Goal: Use online tool/utility: Use online tool/utility

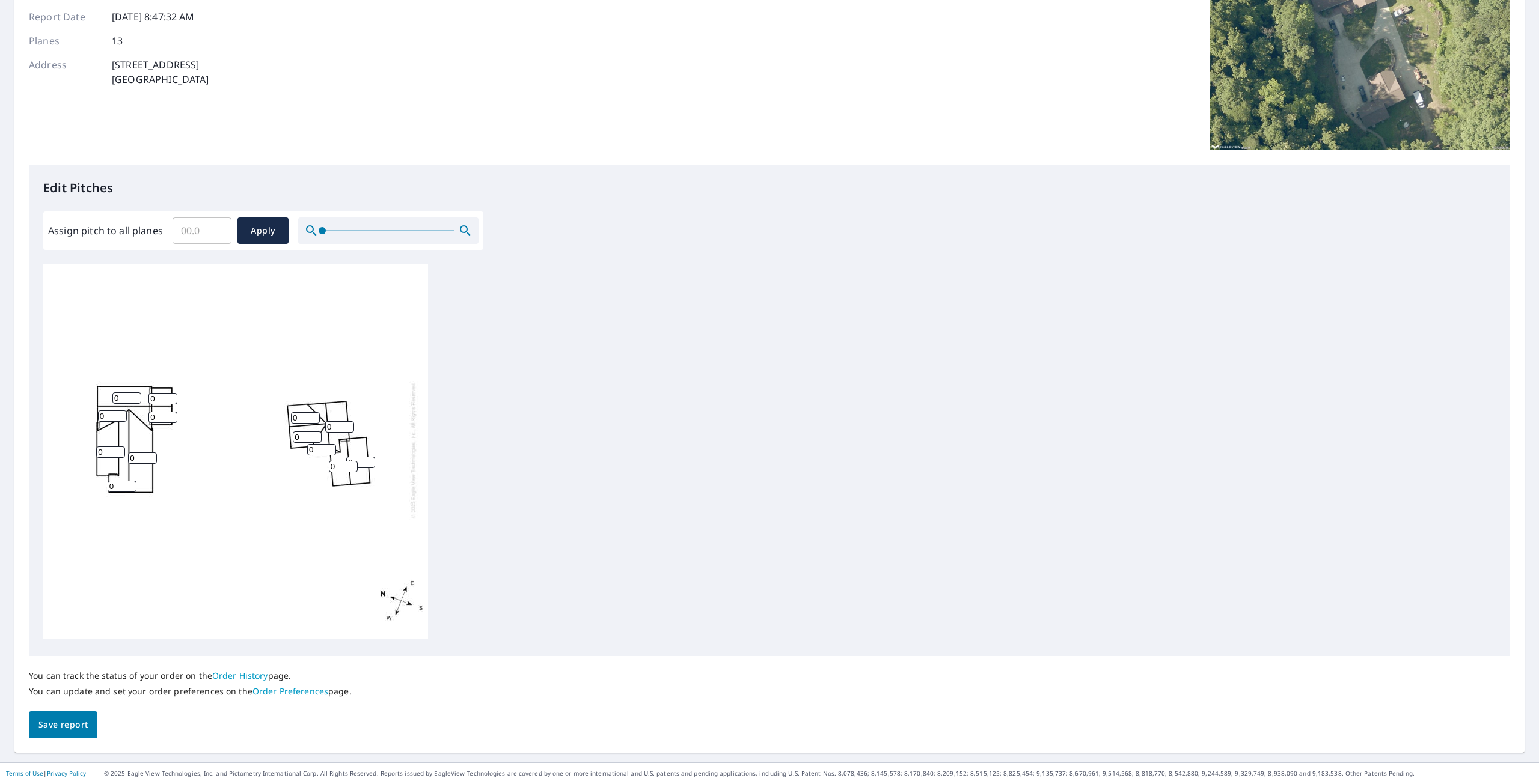
scroll to position [12, 0]
click at [120, 393] on input "0" at bounding box center [127, 398] width 29 height 11
click at [135, 393] on input "1" at bounding box center [127, 398] width 29 height 11
click at [135, 393] on input "2" at bounding box center [127, 398] width 29 height 11
click at [135, 393] on input "3" at bounding box center [127, 398] width 29 height 11
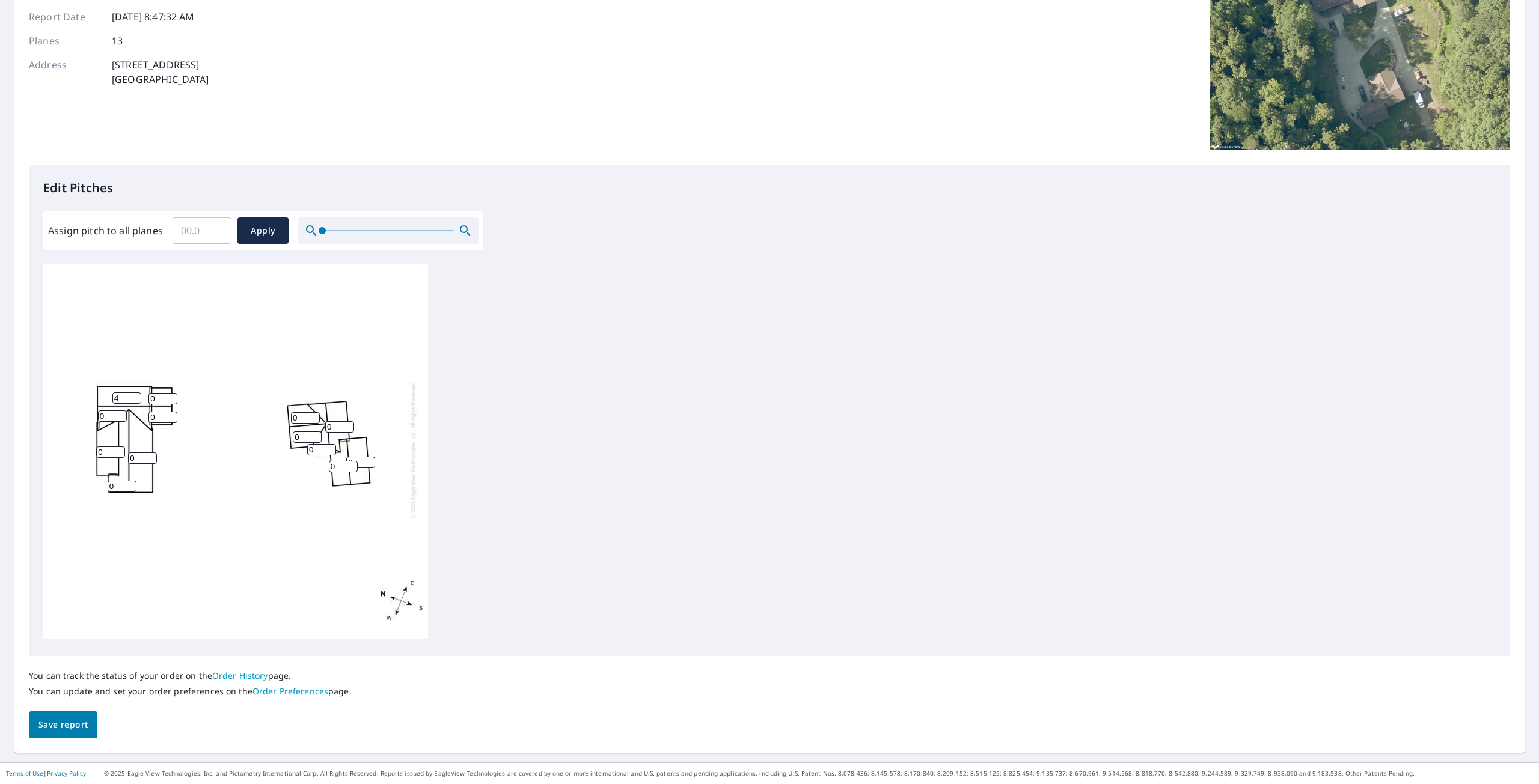
click at [135, 393] on input "4" at bounding box center [127, 398] width 29 height 11
click at [134, 393] on input "3" at bounding box center [127, 398] width 29 height 11
click at [134, 393] on input "2" at bounding box center [127, 398] width 29 height 11
click at [134, 393] on input "1" at bounding box center [127, 398] width 29 height 11
type input "0"
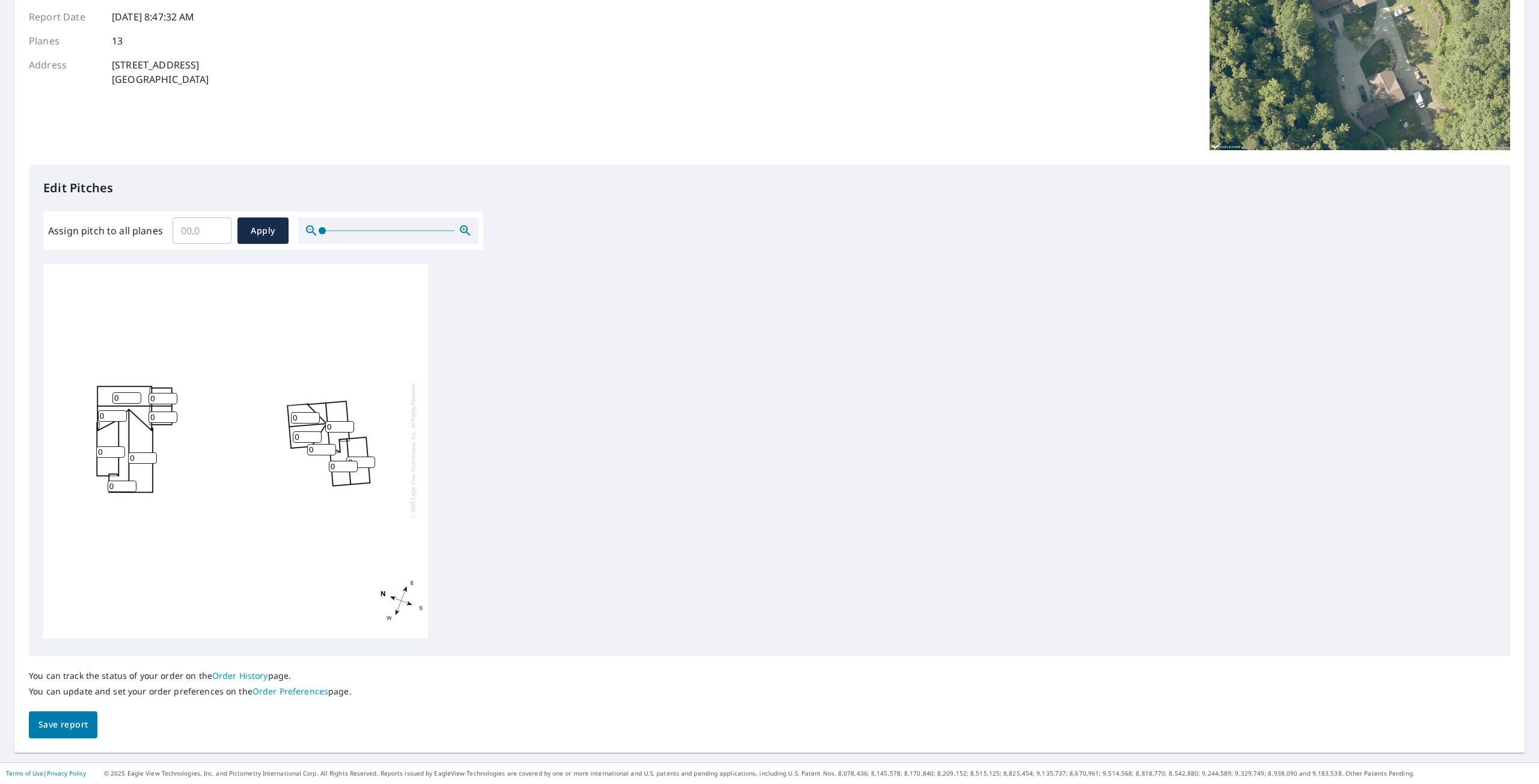
click at [134, 393] on input "0" at bounding box center [127, 398] width 29 height 11
click at [465, 225] on icon "button" at bounding box center [465, 231] width 14 height 14
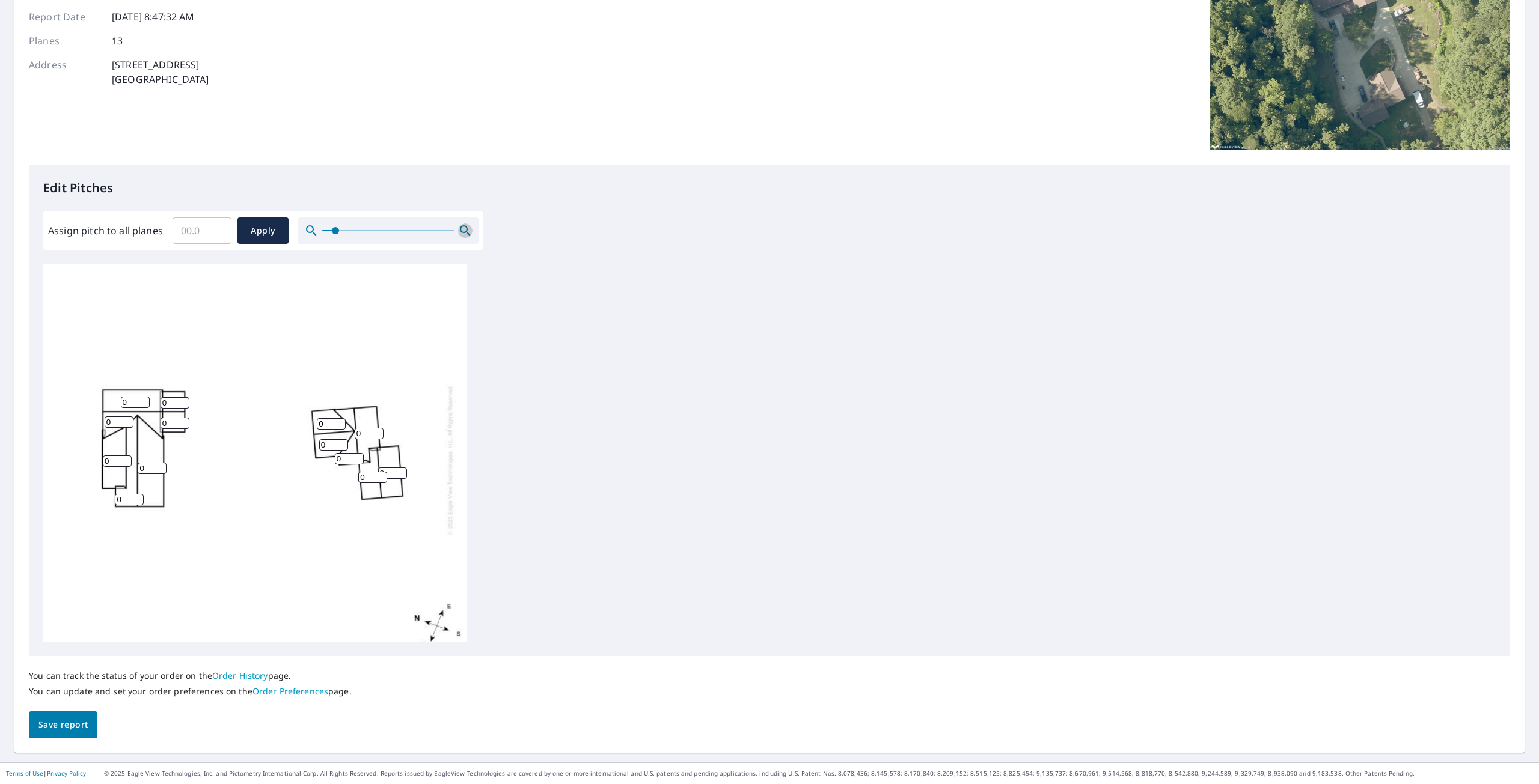
click at [465, 225] on icon "button" at bounding box center [465, 231] width 14 height 14
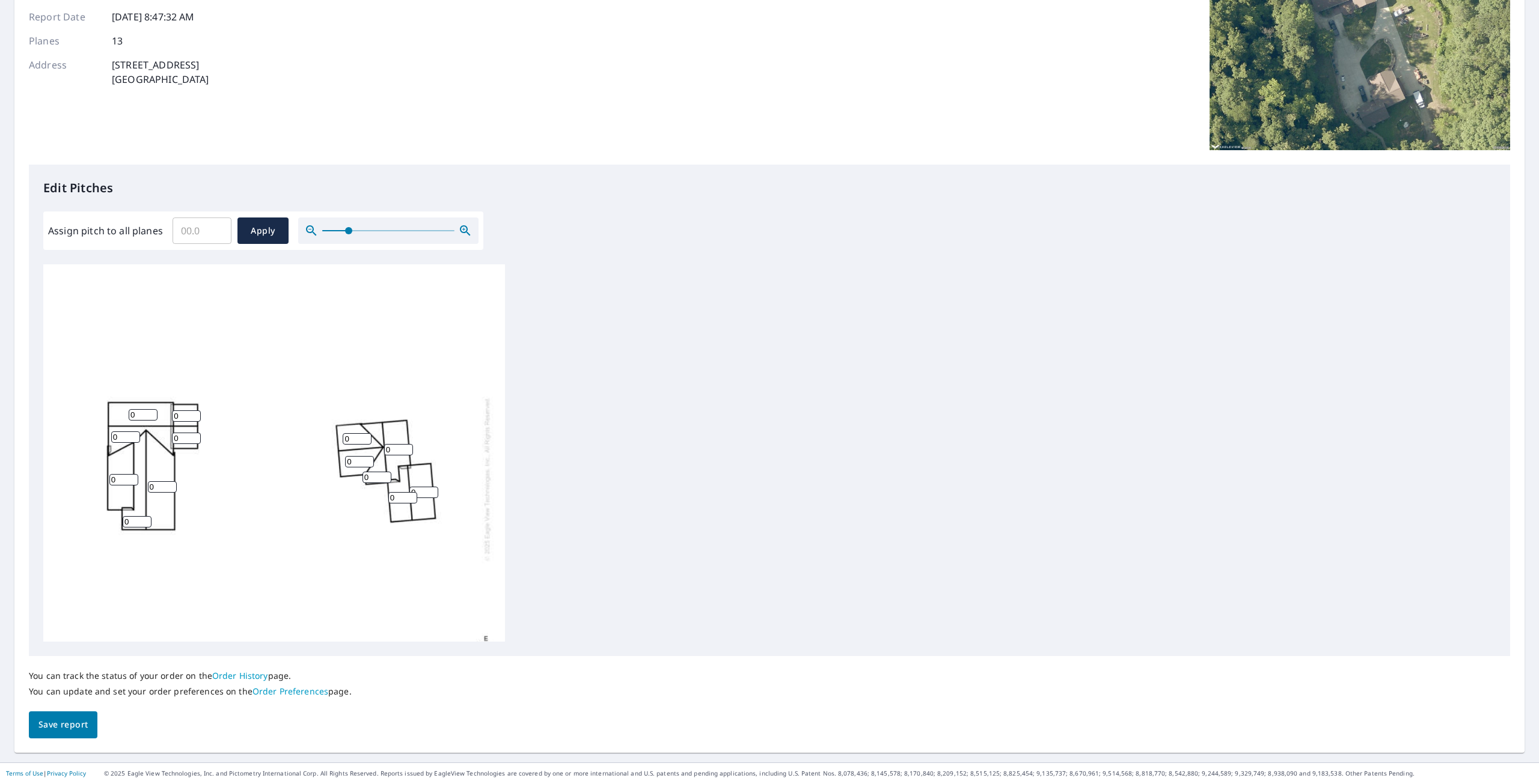
click at [465, 226] on icon "button" at bounding box center [465, 231] width 14 height 14
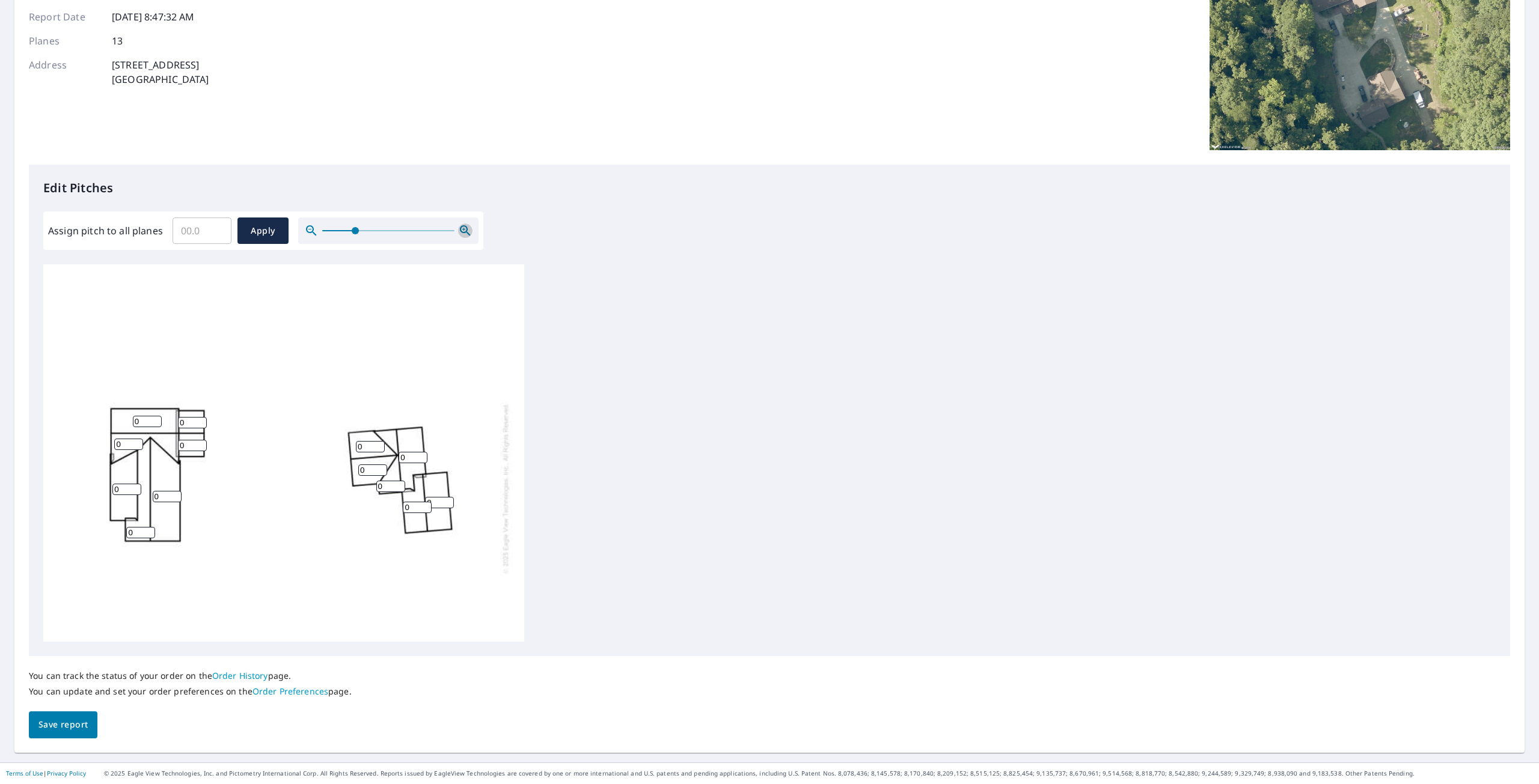
click at [466, 226] on icon "button" at bounding box center [465, 231] width 14 height 14
click at [467, 228] on icon "button" at bounding box center [465, 231] width 14 height 14
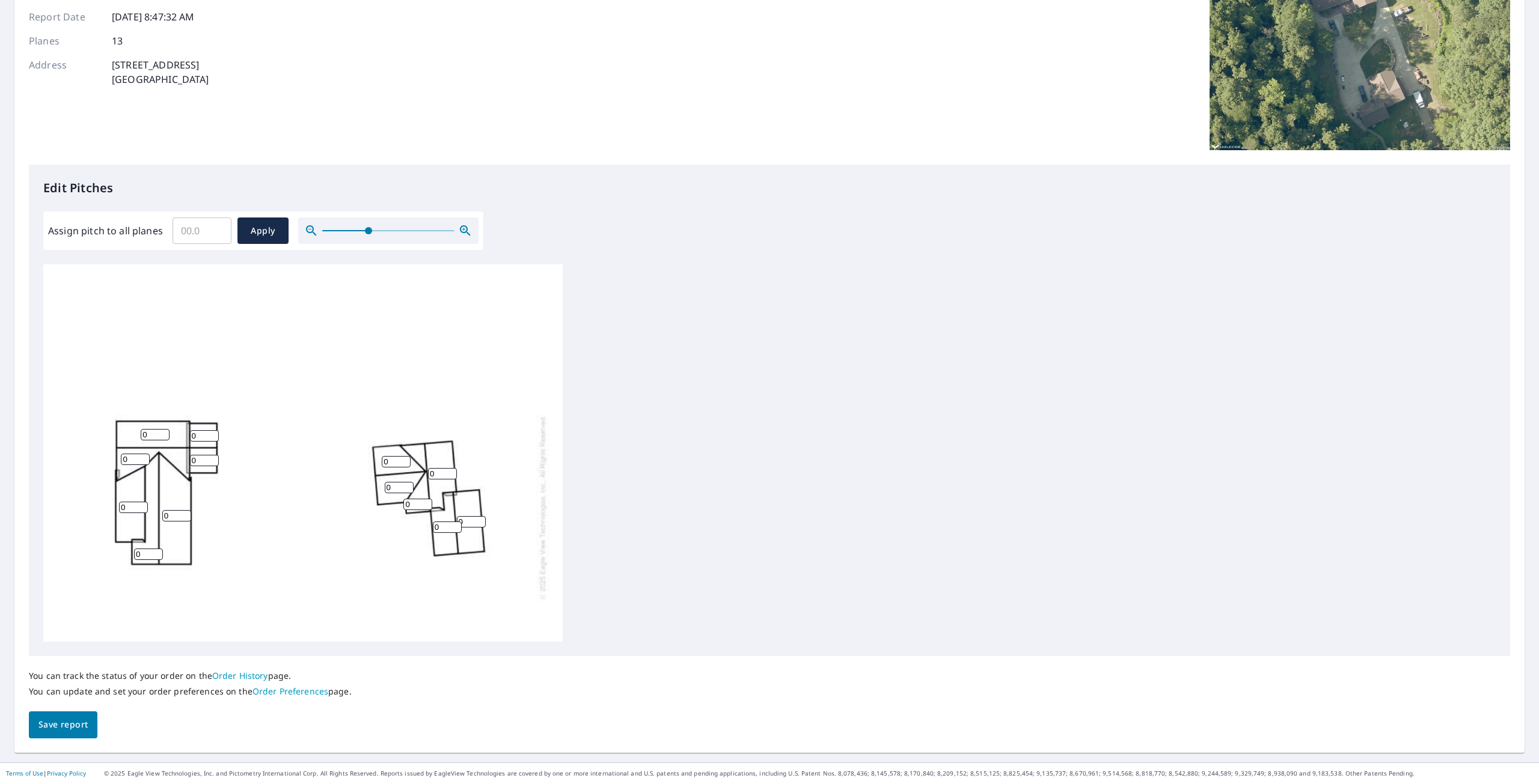
click at [467, 228] on icon "button" at bounding box center [465, 231] width 14 height 14
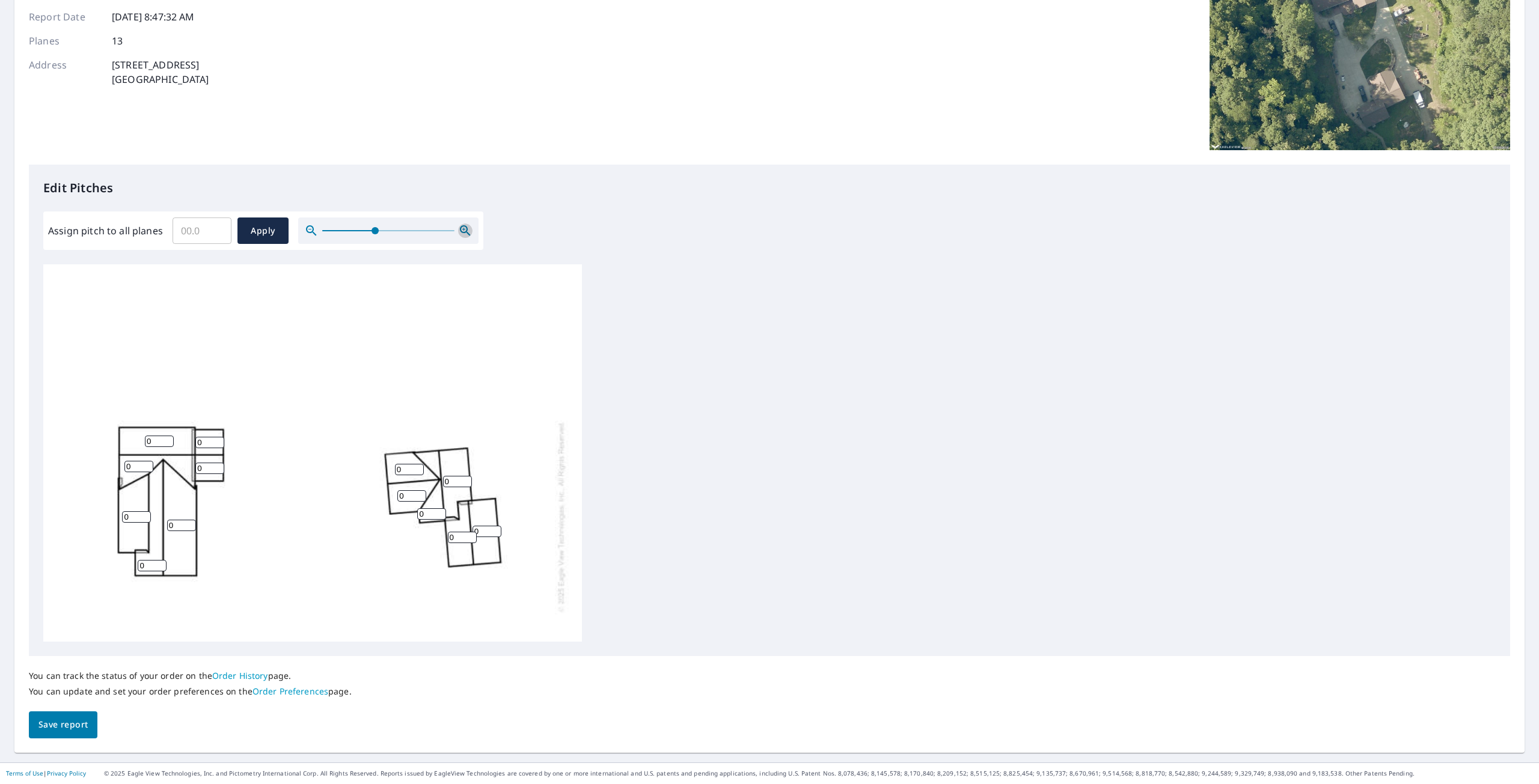
click at [468, 229] on icon "button" at bounding box center [465, 231] width 14 height 14
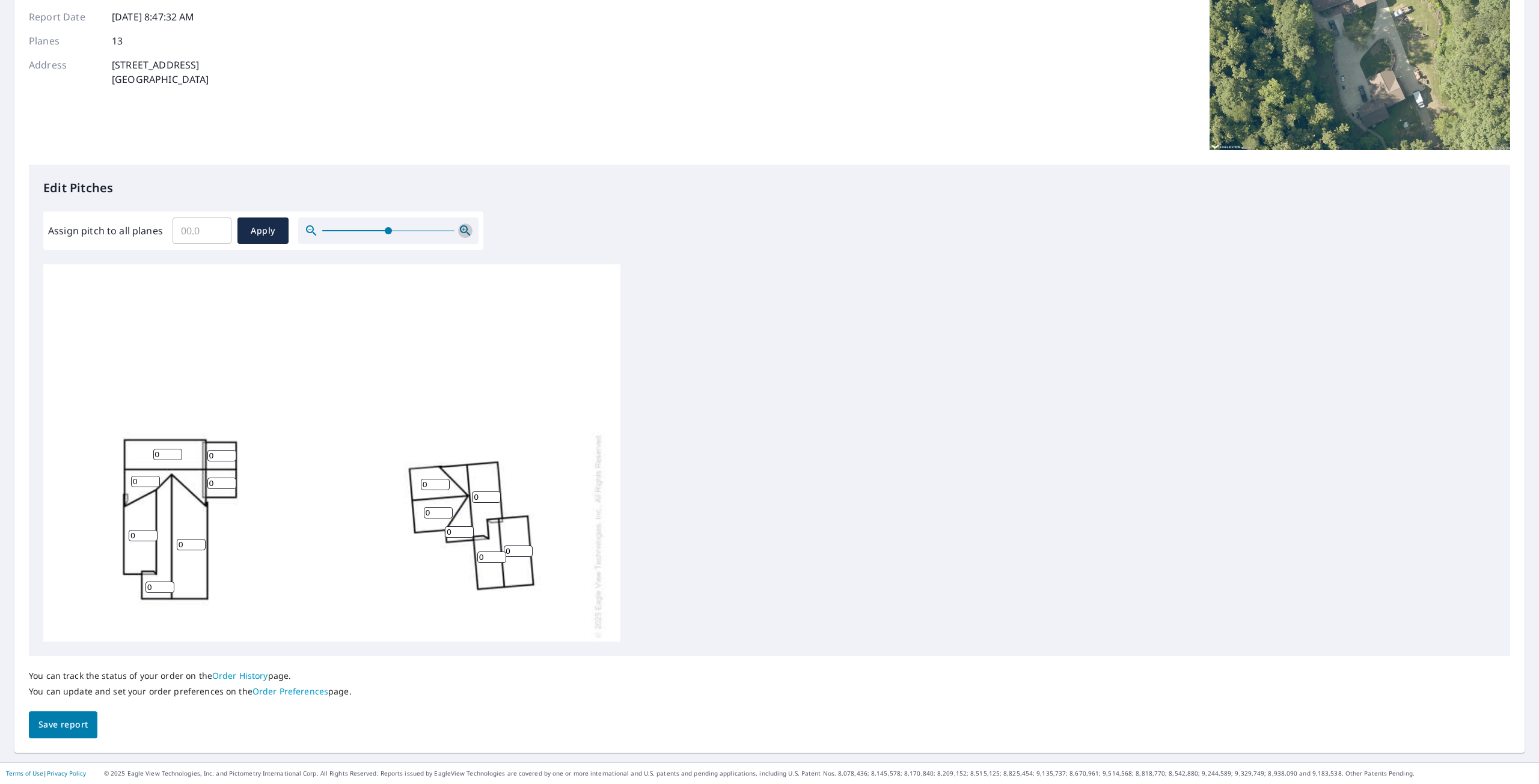
click at [468, 229] on icon "button" at bounding box center [465, 231] width 14 height 14
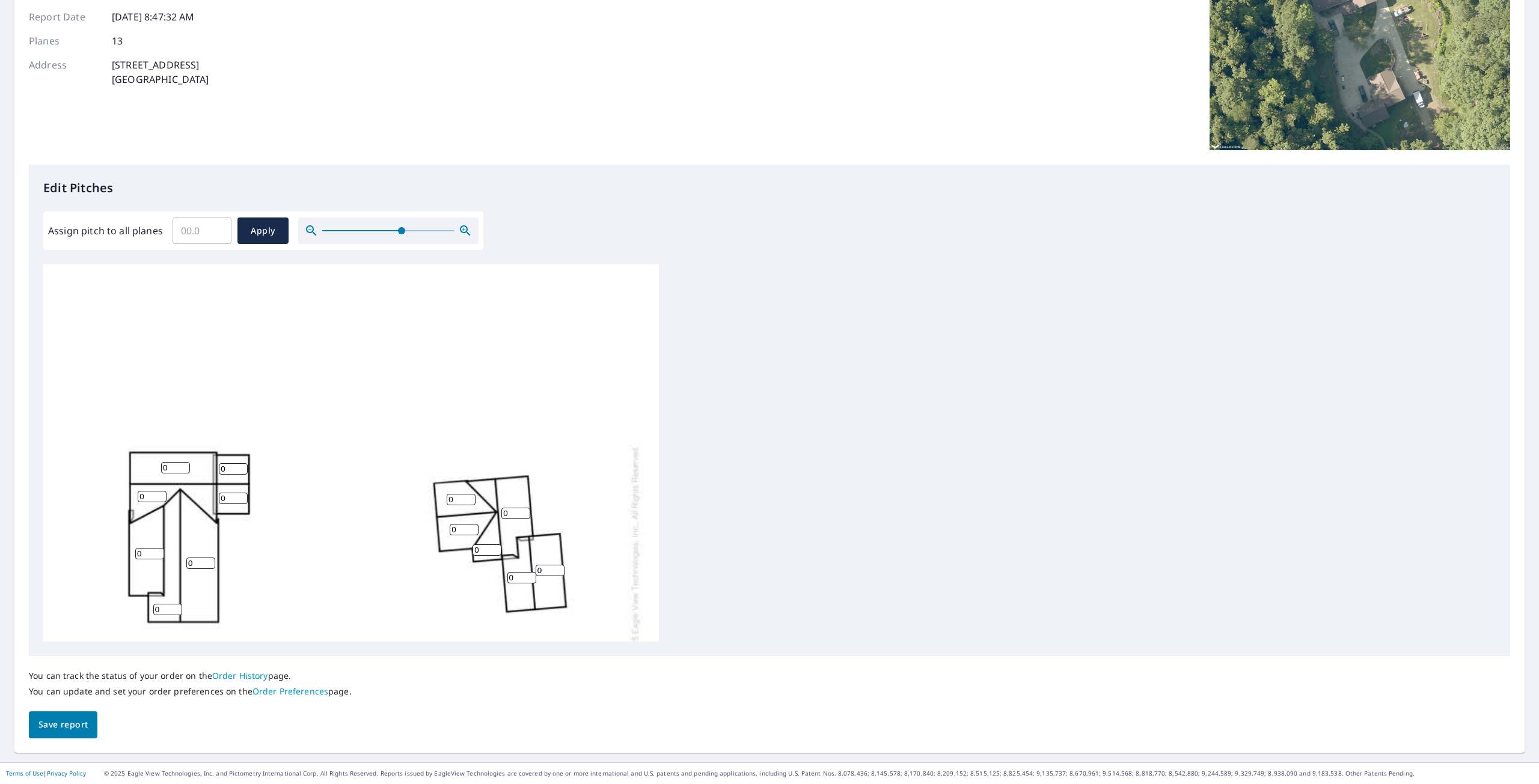
click at [468, 229] on icon "button" at bounding box center [465, 231] width 14 height 14
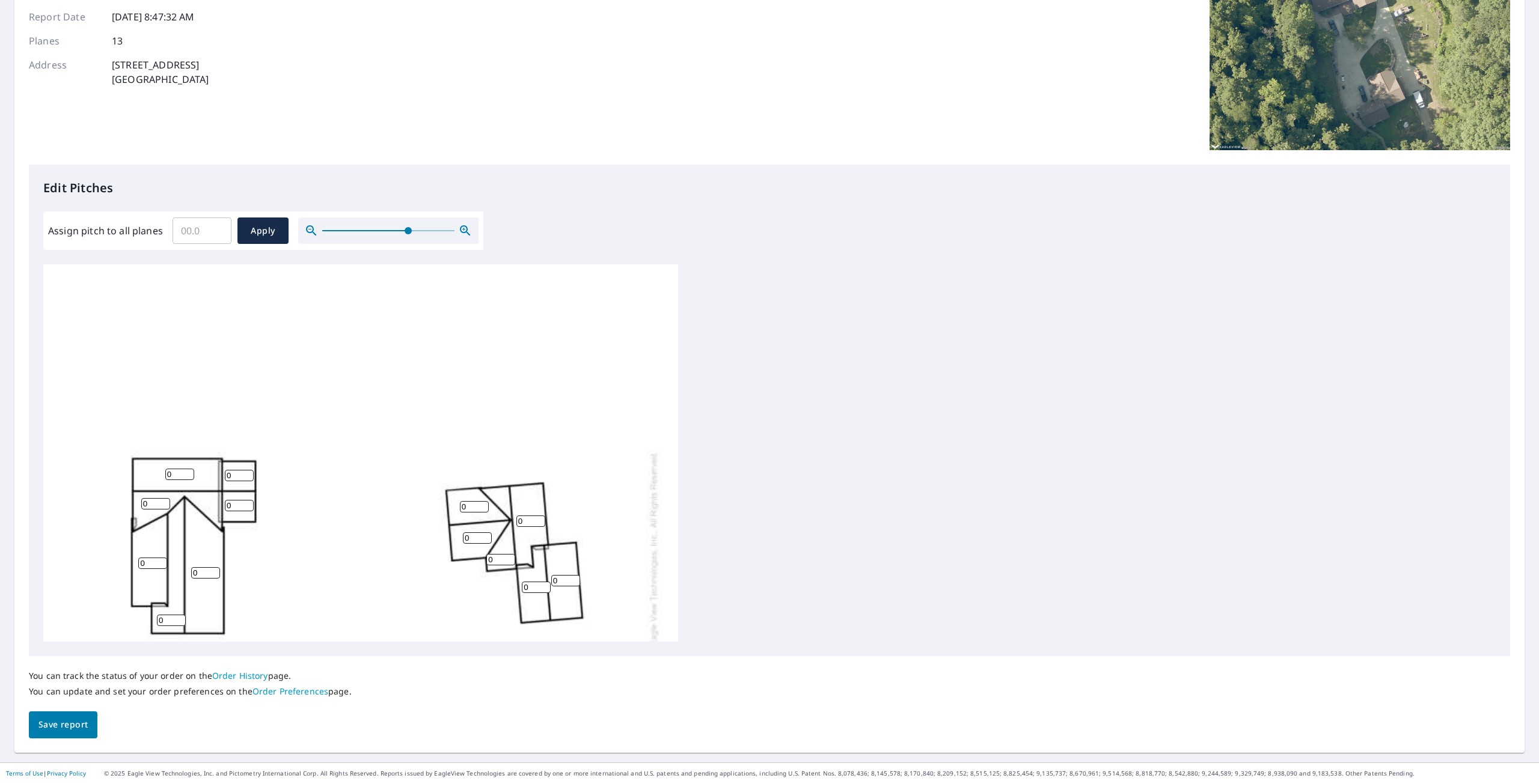
click at [468, 229] on icon "button" at bounding box center [465, 231] width 14 height 14
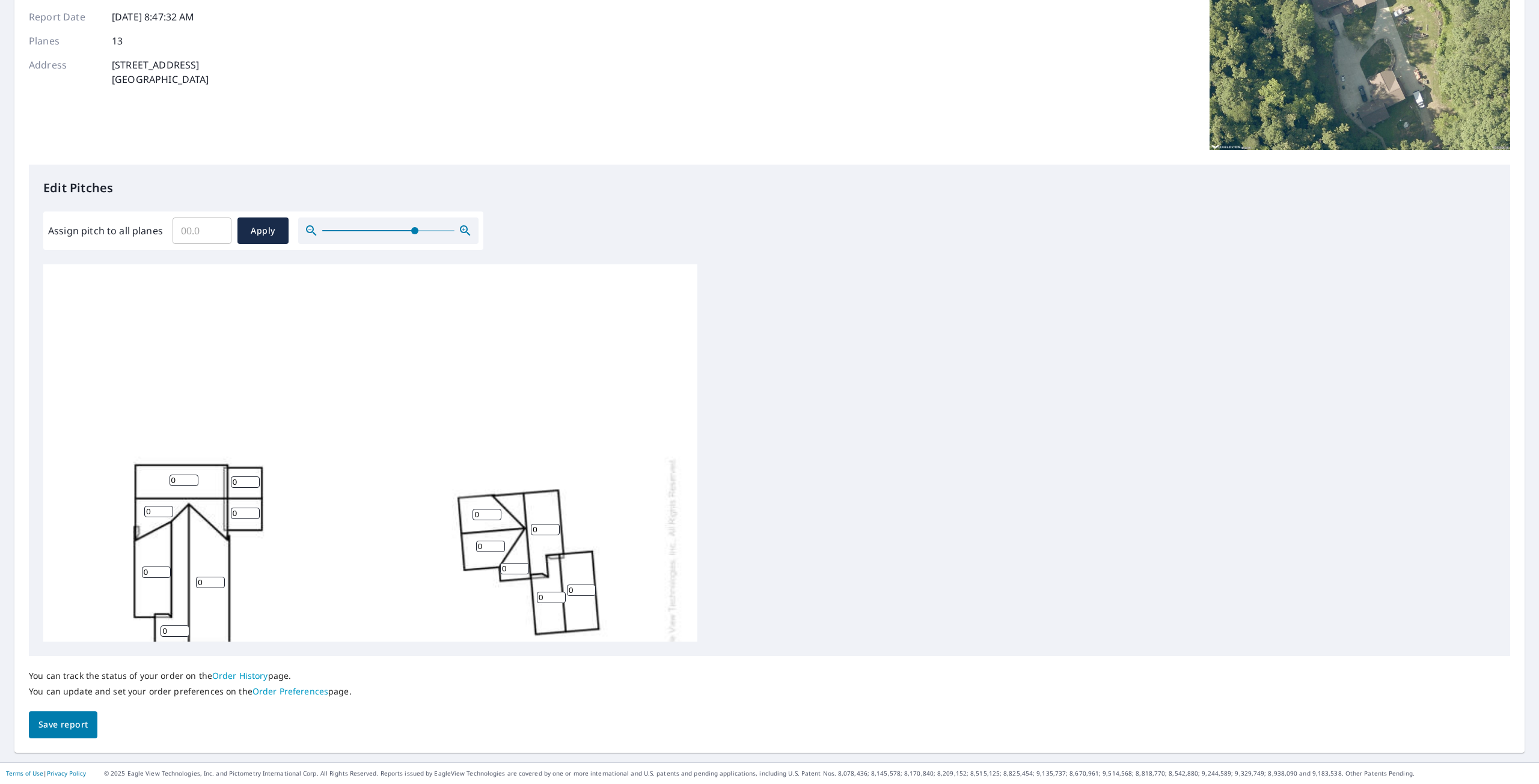
click at [469, 229] on icon "button" at bounding box center [465, 231] width 14 height 14
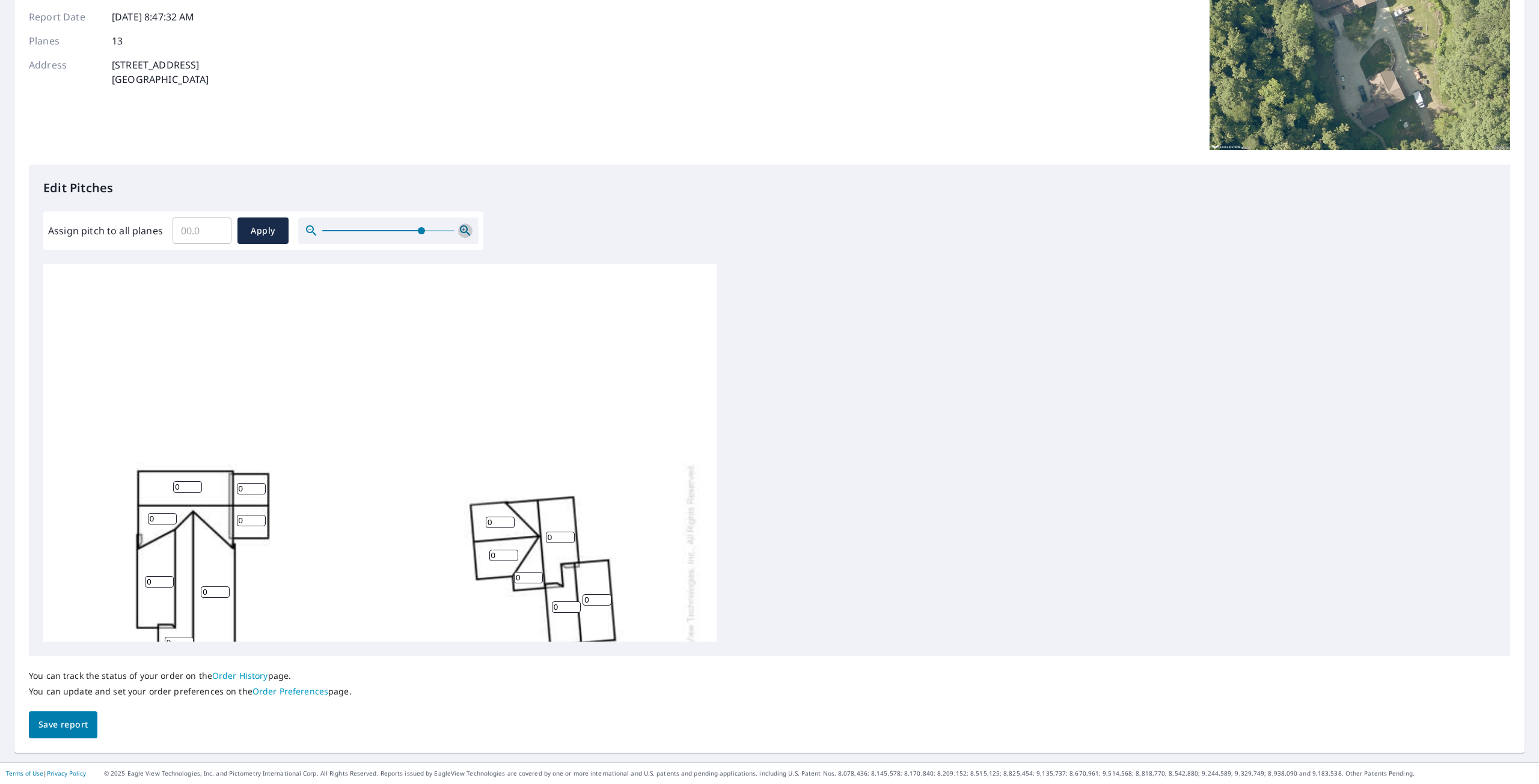
click at [469, 229] on icon "button" at bounding box center [465, 231] width 14 height 14
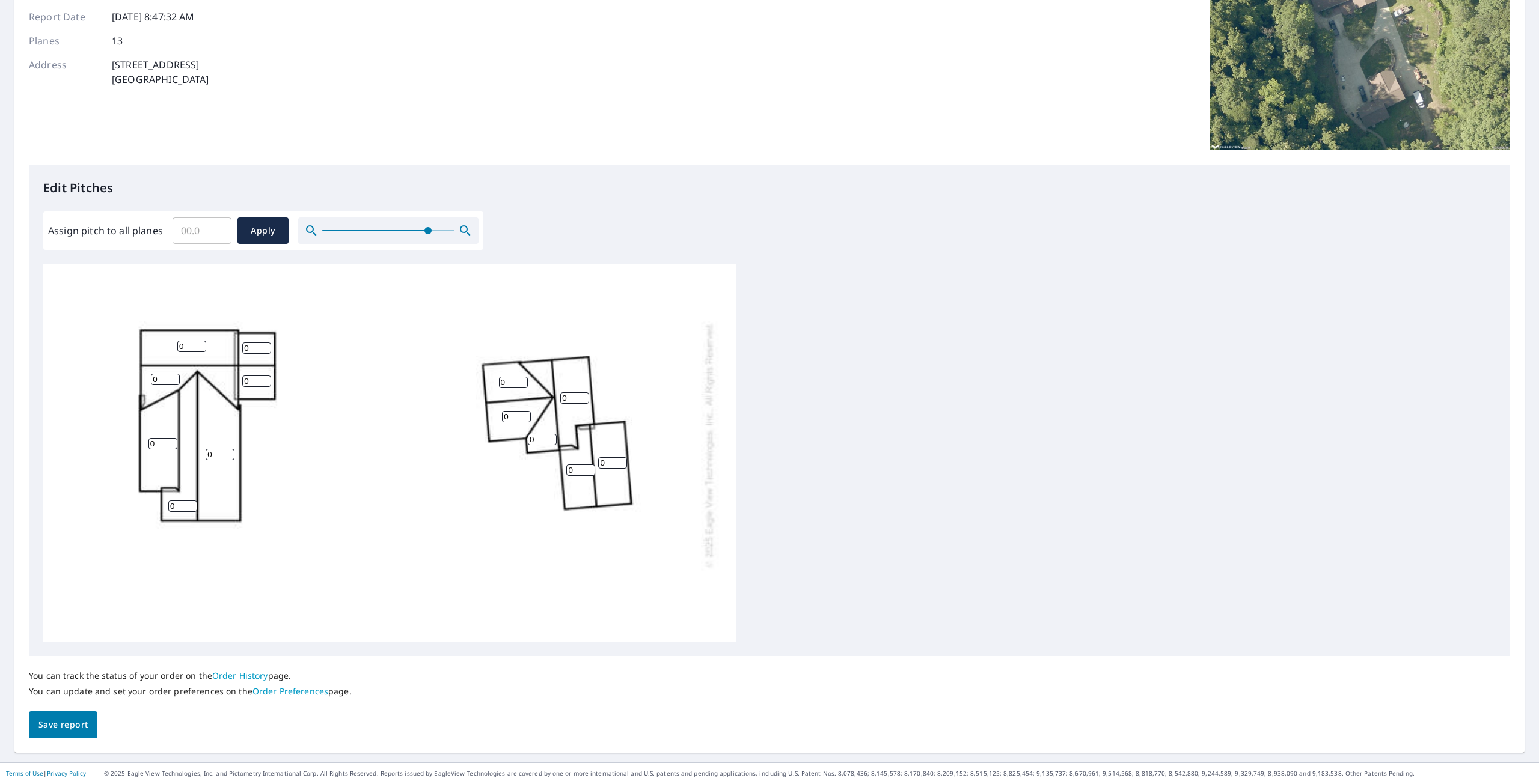
scroll to position [132, 0]
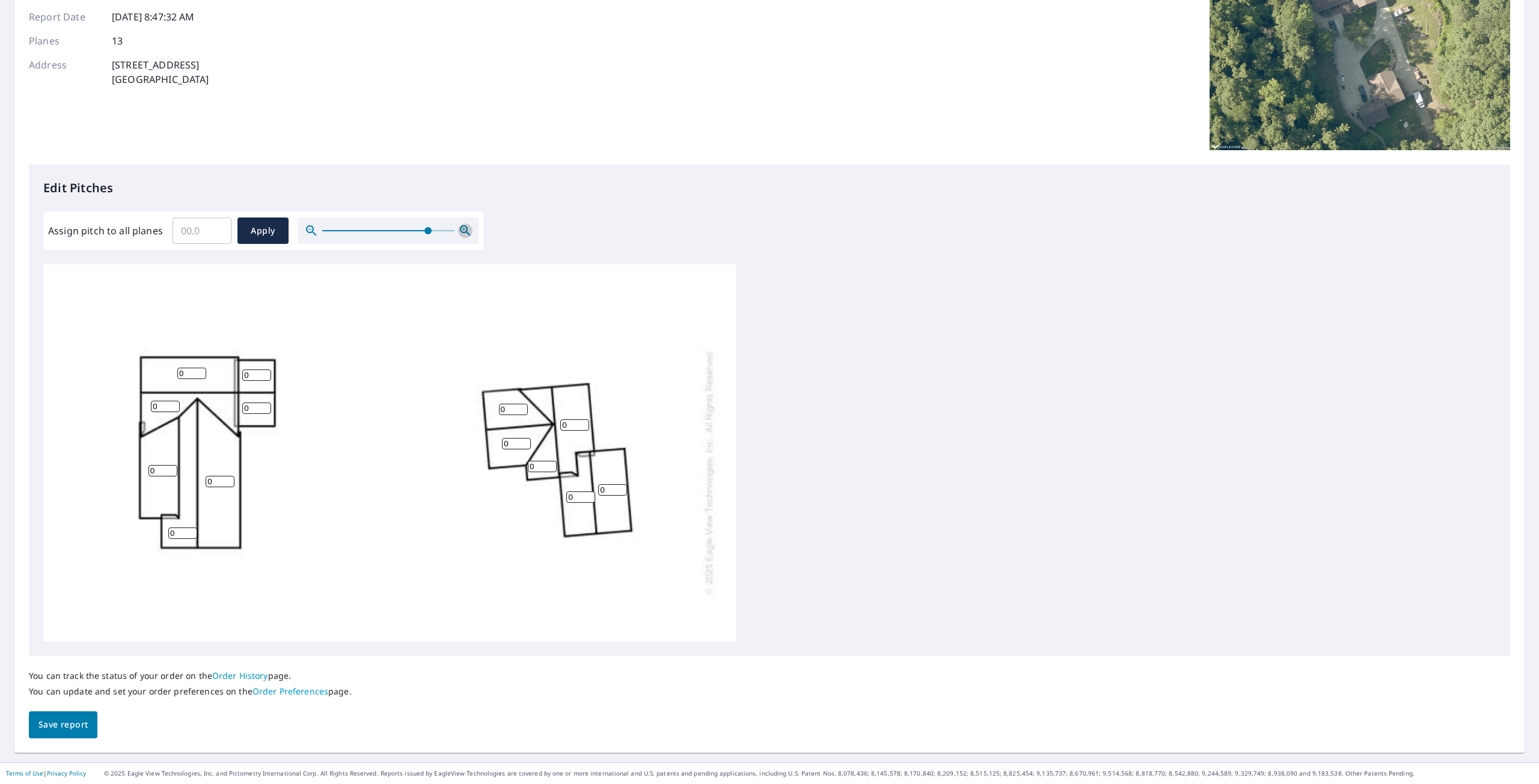
click at [463, 230] on icon "button" at bounding box center [463, 229] width 3 height 3
click at [463, 230] on icon "button" at bounding box center [465, 231] width 14 height 14
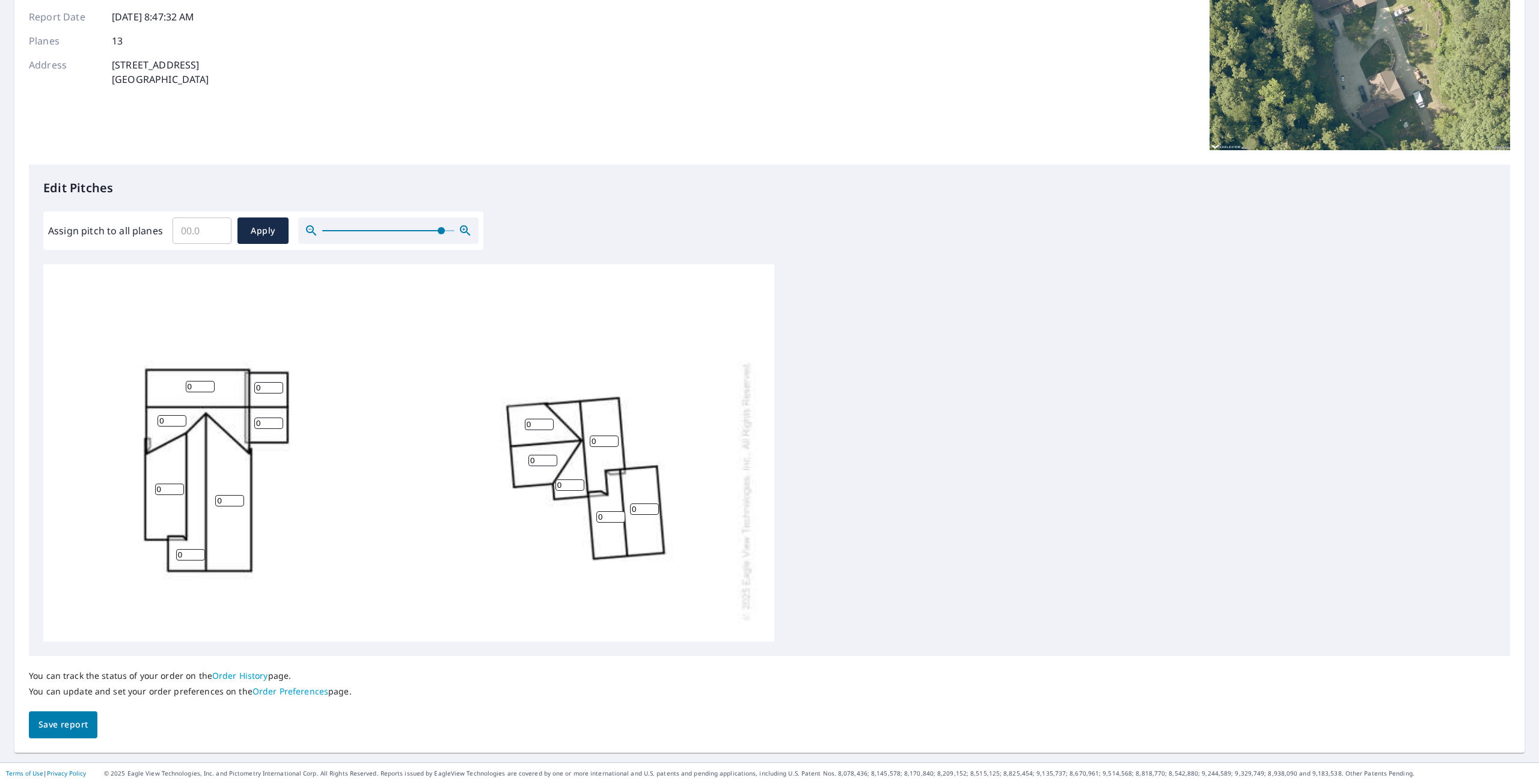
click at [463, 230] on icon "button" at bounding box center [465, 231] width 14 height 14
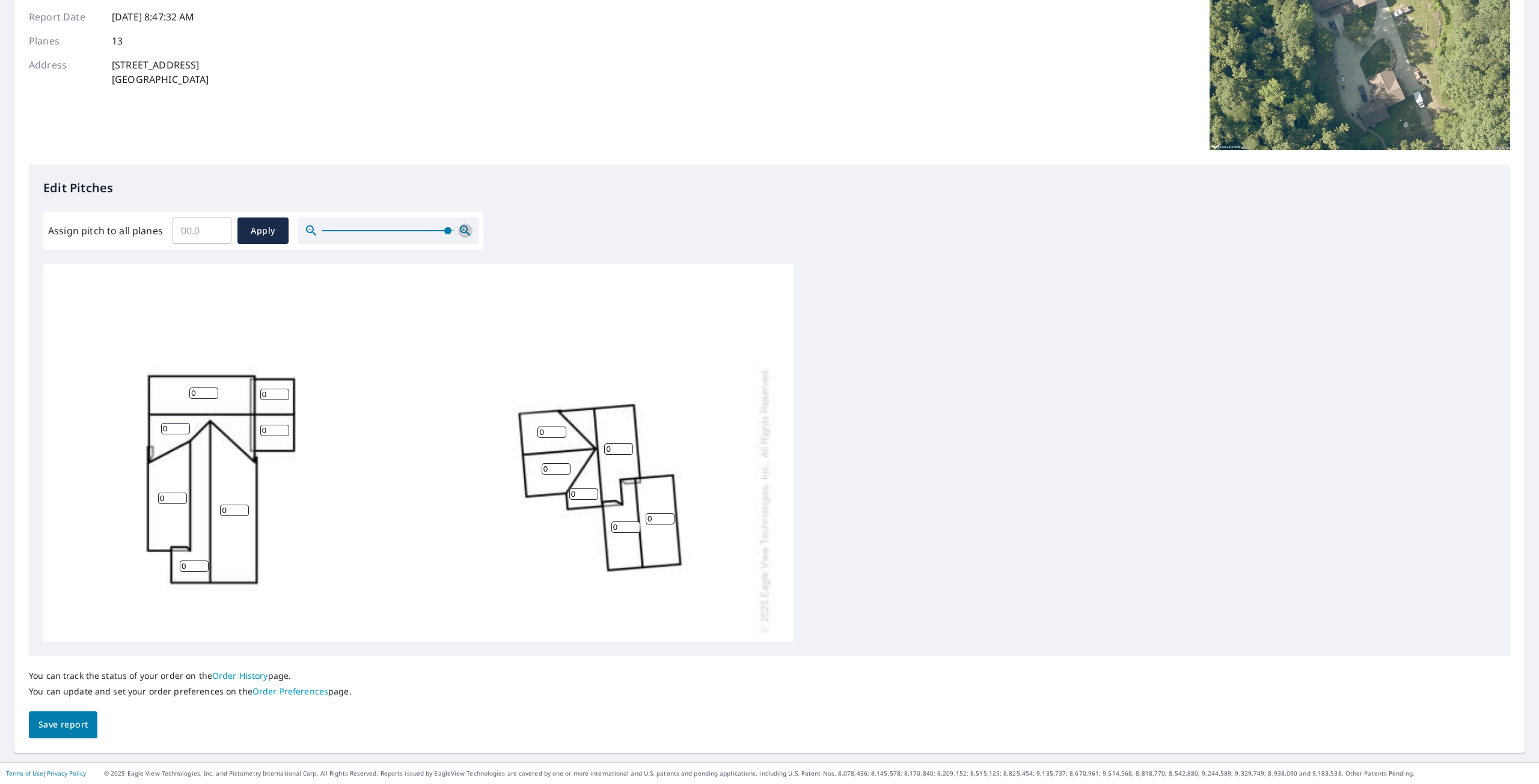
click at [464, 230] on icon "button" at bounding box center [465, 231] width 14 height 14
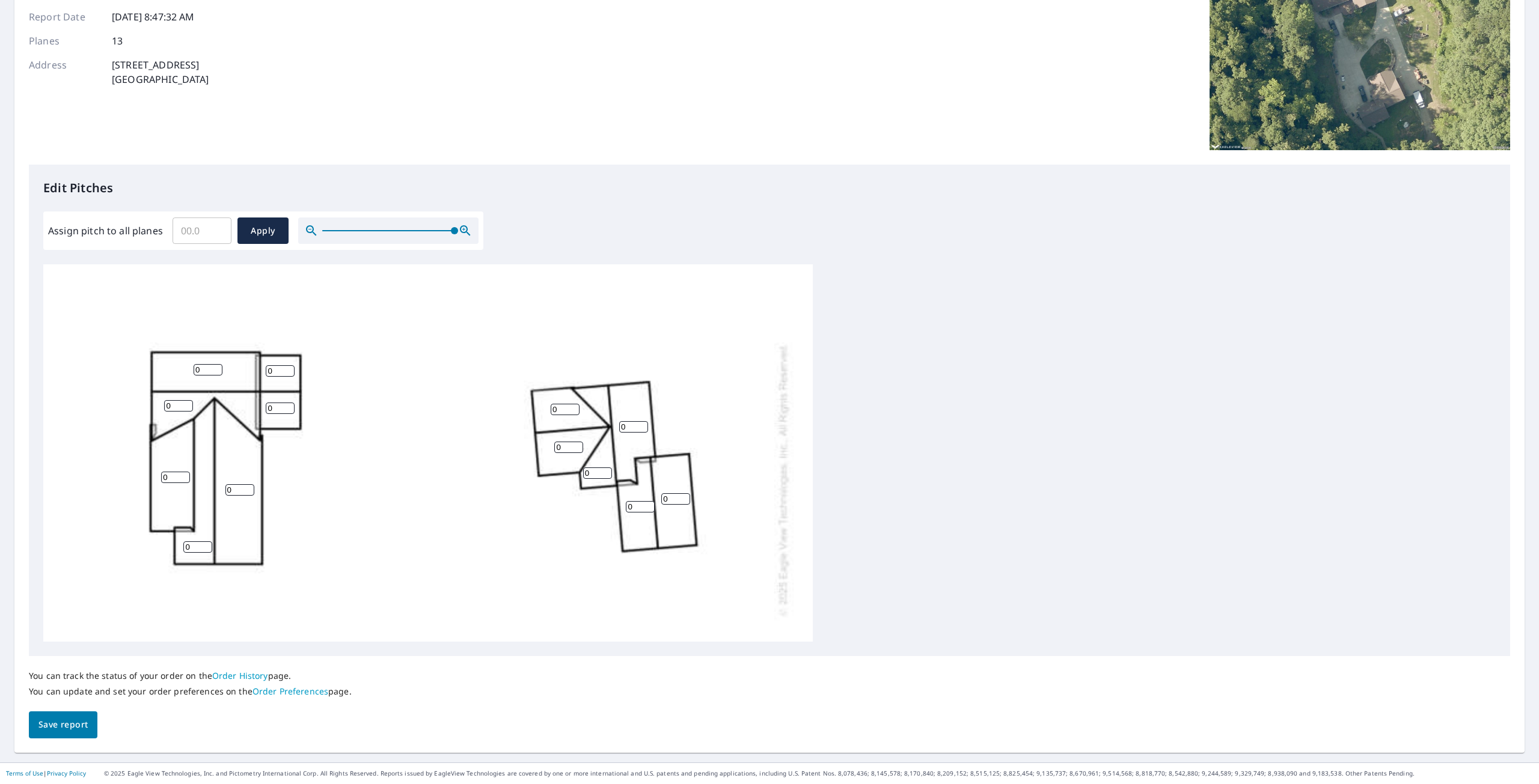
scroll to position [192, 0]
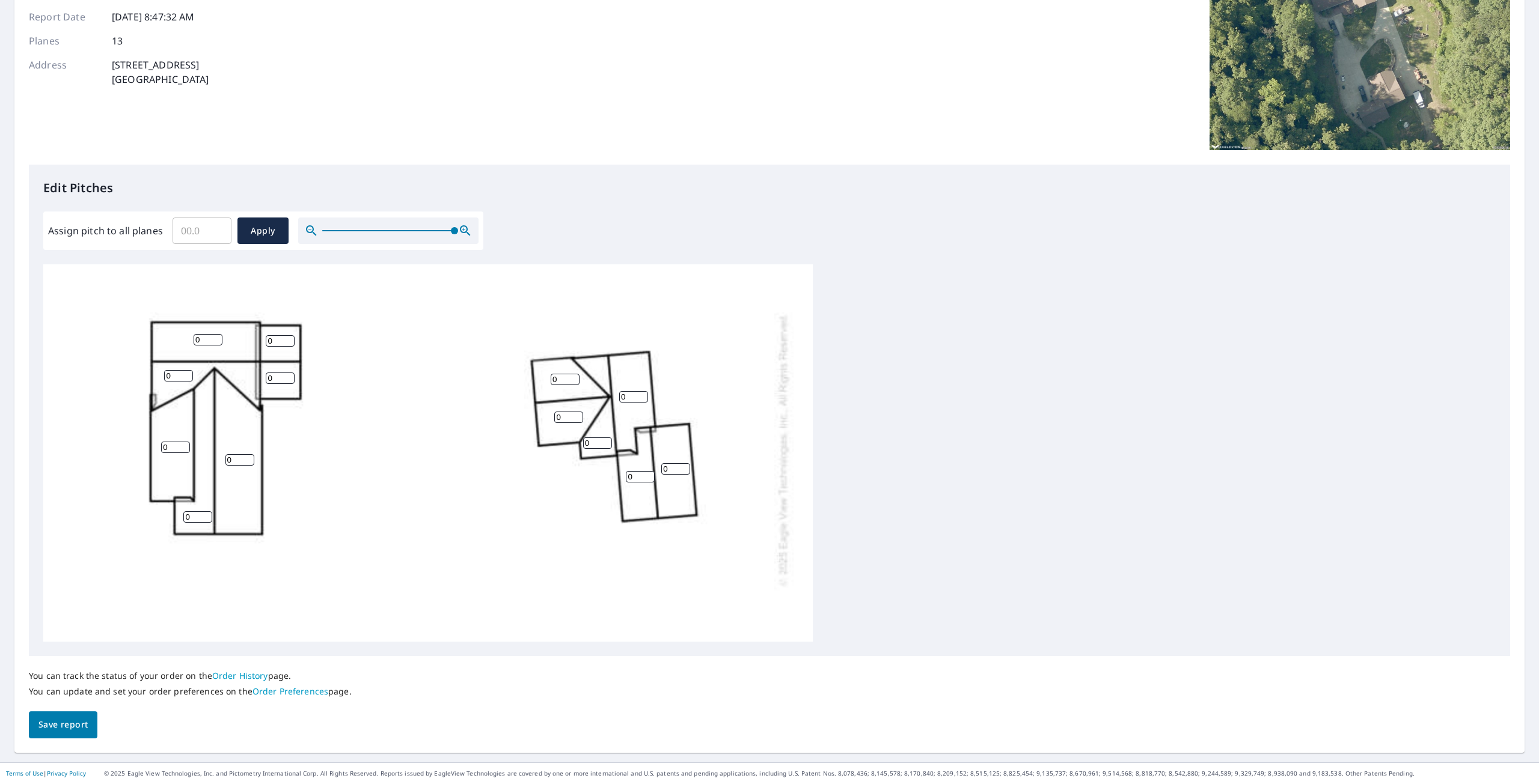
click at [212, 340] on input "0" at bounding box center [208, 339] width 29 height 11
click at [216, 341] on input "0" at bounding box center [208, 339] width 29 height 11
click at [217, 341] on input "0" at bounding box center [208, 339] width 29 height 11
click at [229, 339] on div "0 0 0 0 0 0 0 0 0 0 0 0 0" at bounding box center [428, 450] width 769 height 755
click at [218, 226] on input "0.1" at bounding box center [202, 231] width 59 height 33
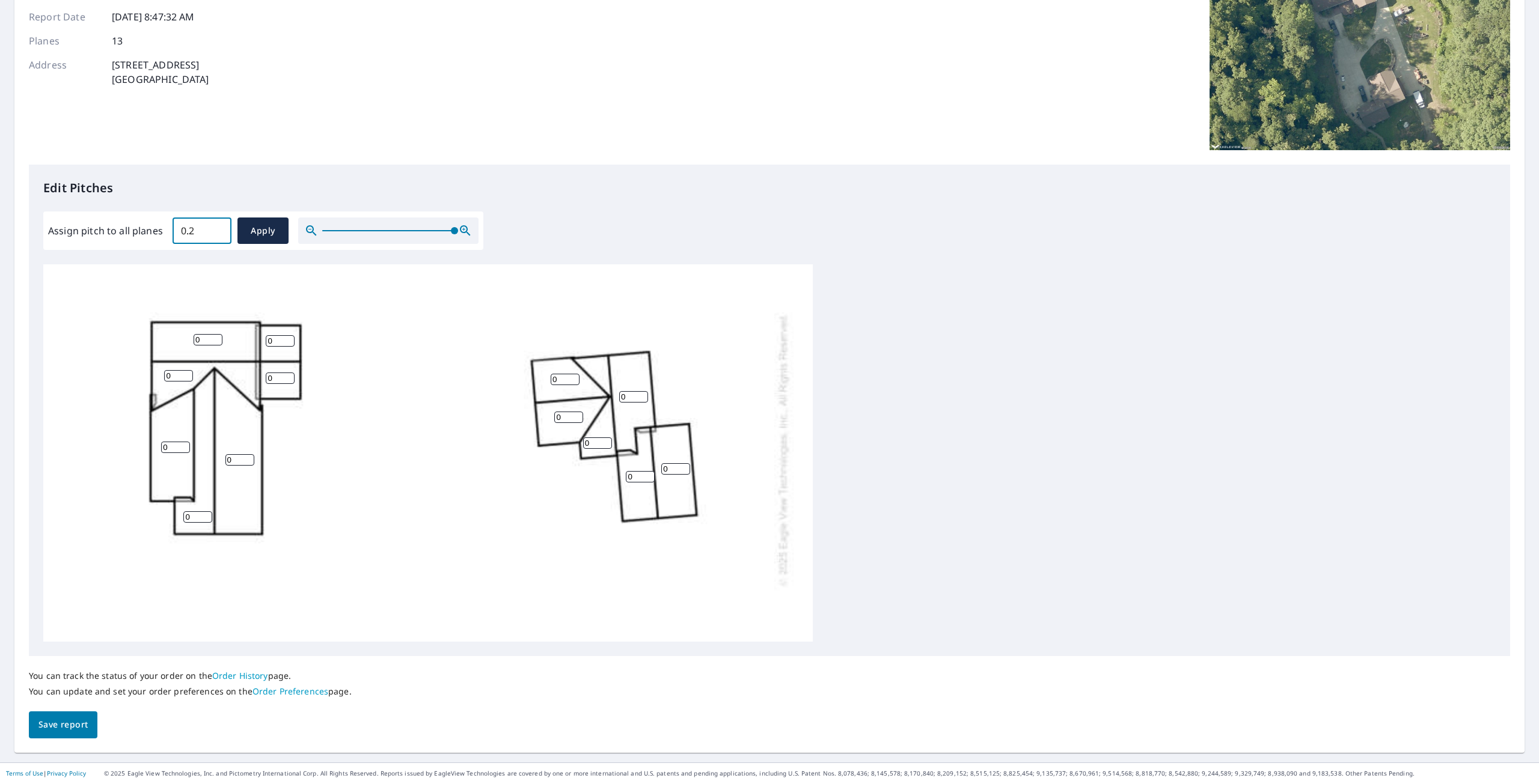
click at [216, 228] on input "0.2" at bounding box center [202, 231] width 59 height 33
click at [216, 228] on input "0.3" at bounding box center [202, 231] width 59 height 33
click at [216, 227] on input "0.4" at bounding box center [202, 231] width 59 height 33
click at [216, 227] on input "2.7" at bounding box center [202, 231] width 59 height 33
click at [217, 234] on input "0.6" at bounding box center [202, 231] width 59 height 33
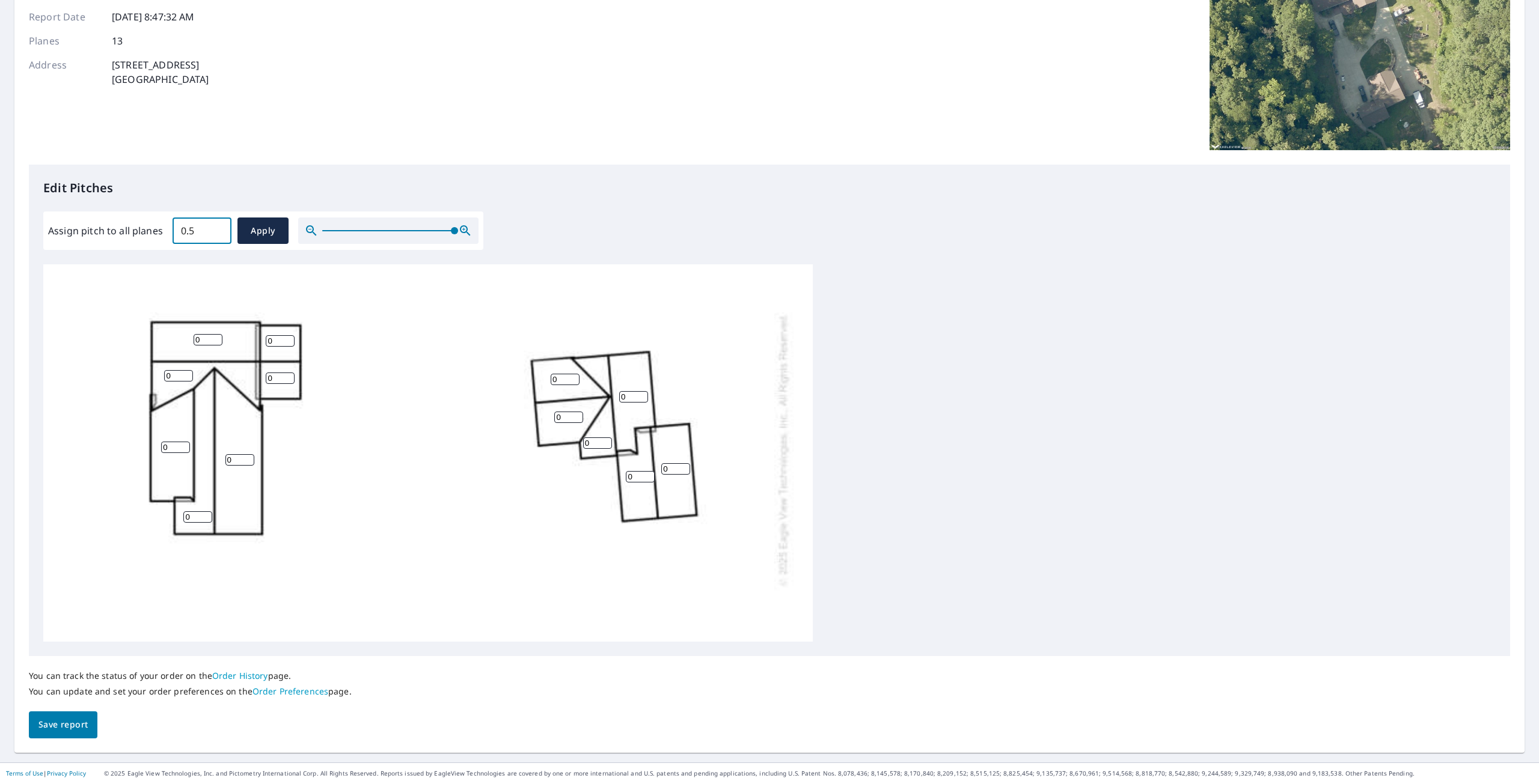
click at [217, 234] on input "0.5" at bounding box center [202, 231] width 59 height 33
click at [217, 234] on input "0.4" at bounding box center [202, 231] width 59 height 33
click at [217, 234] on input "0.3" at bounding box center [202, 231] width 59 height 33
click at [217, 234] on input "0.2" at bounding box center [202, 231] width 59 height 33
click at [216, 233] on input "0.1" at bounding box center [202, 231] width 59 height 33
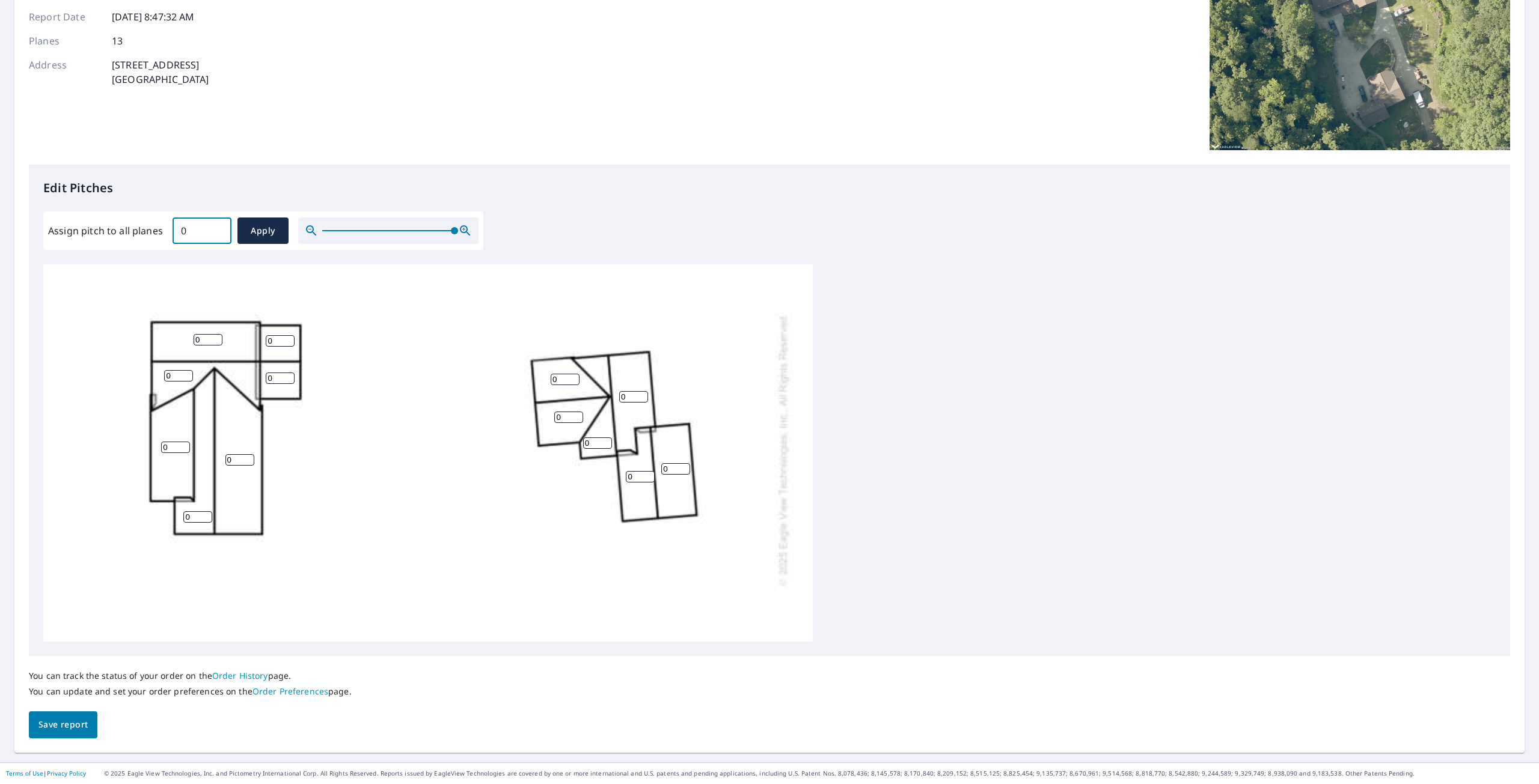
type input "0"
click at [216, 233] on input "0" at bounding box center [202, 231] width 59 height 33
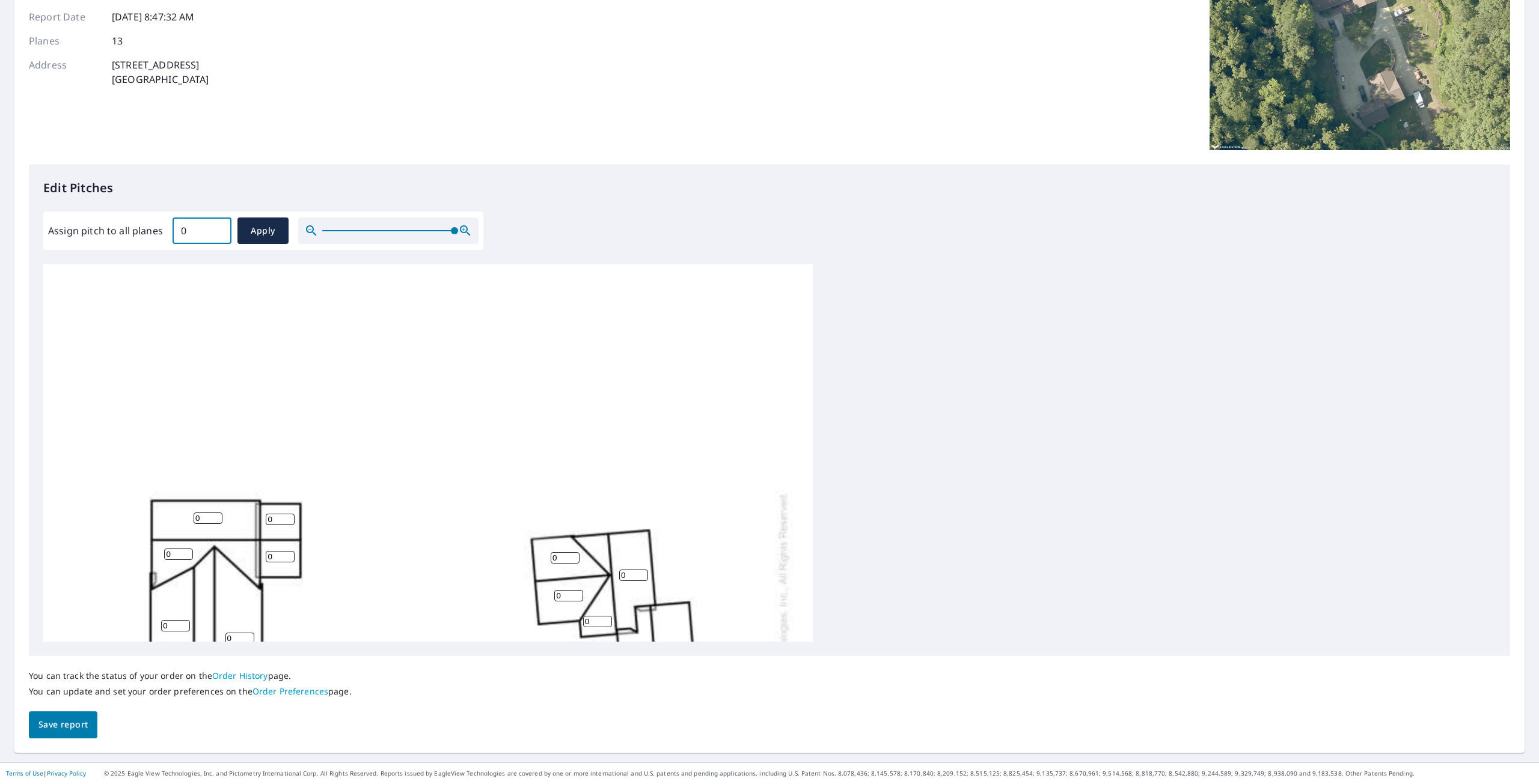
scroll to position [0, 0]
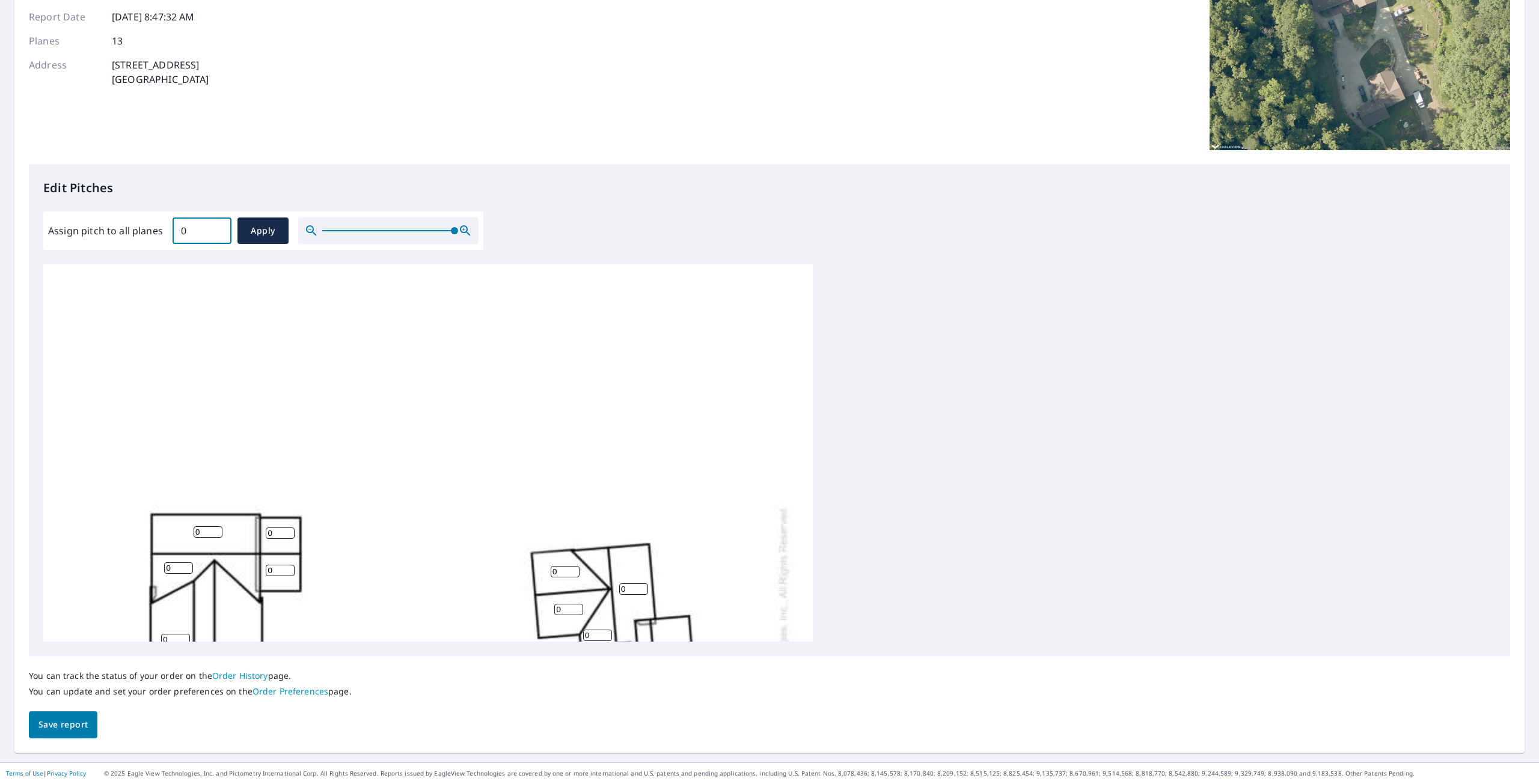
click at [307, 229] on icon "button" at bounding box center [311, 231] width 14 height 14
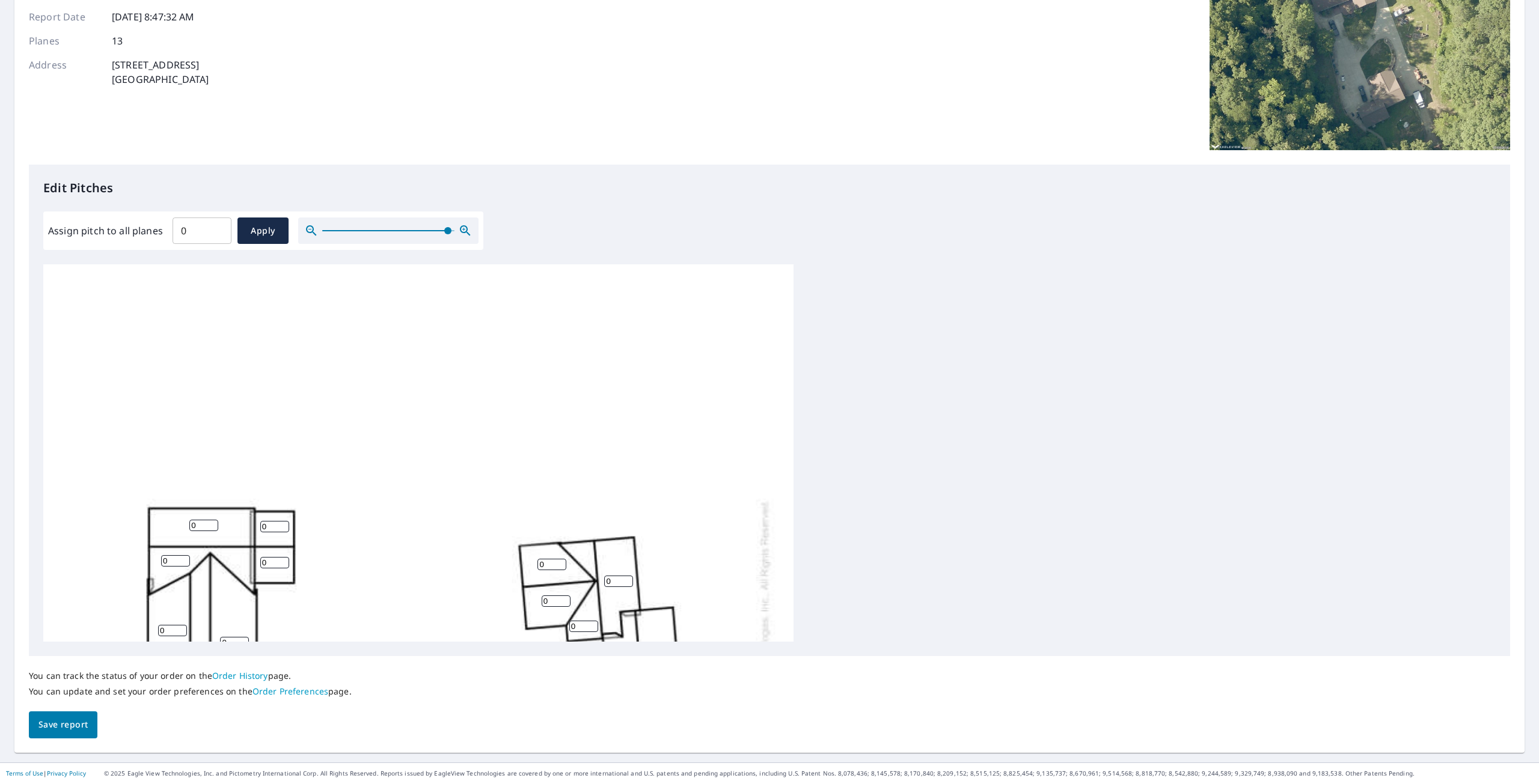
click at [307, 229] on icon "button" at bounding box center [311, 231] width 14 height 14
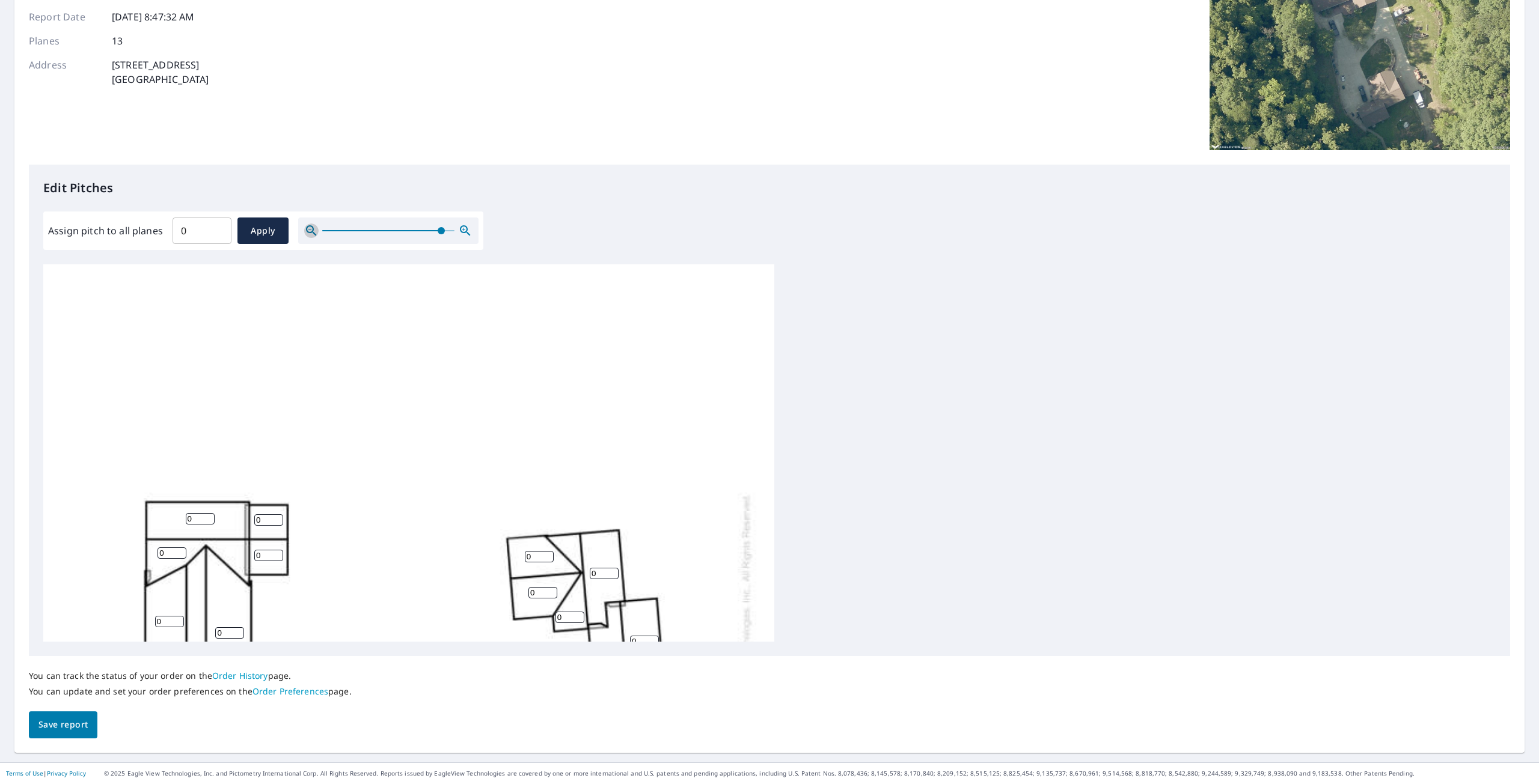
click at [307, 229] on icon "button" at bounding box center [311, 231] width 14 height 14
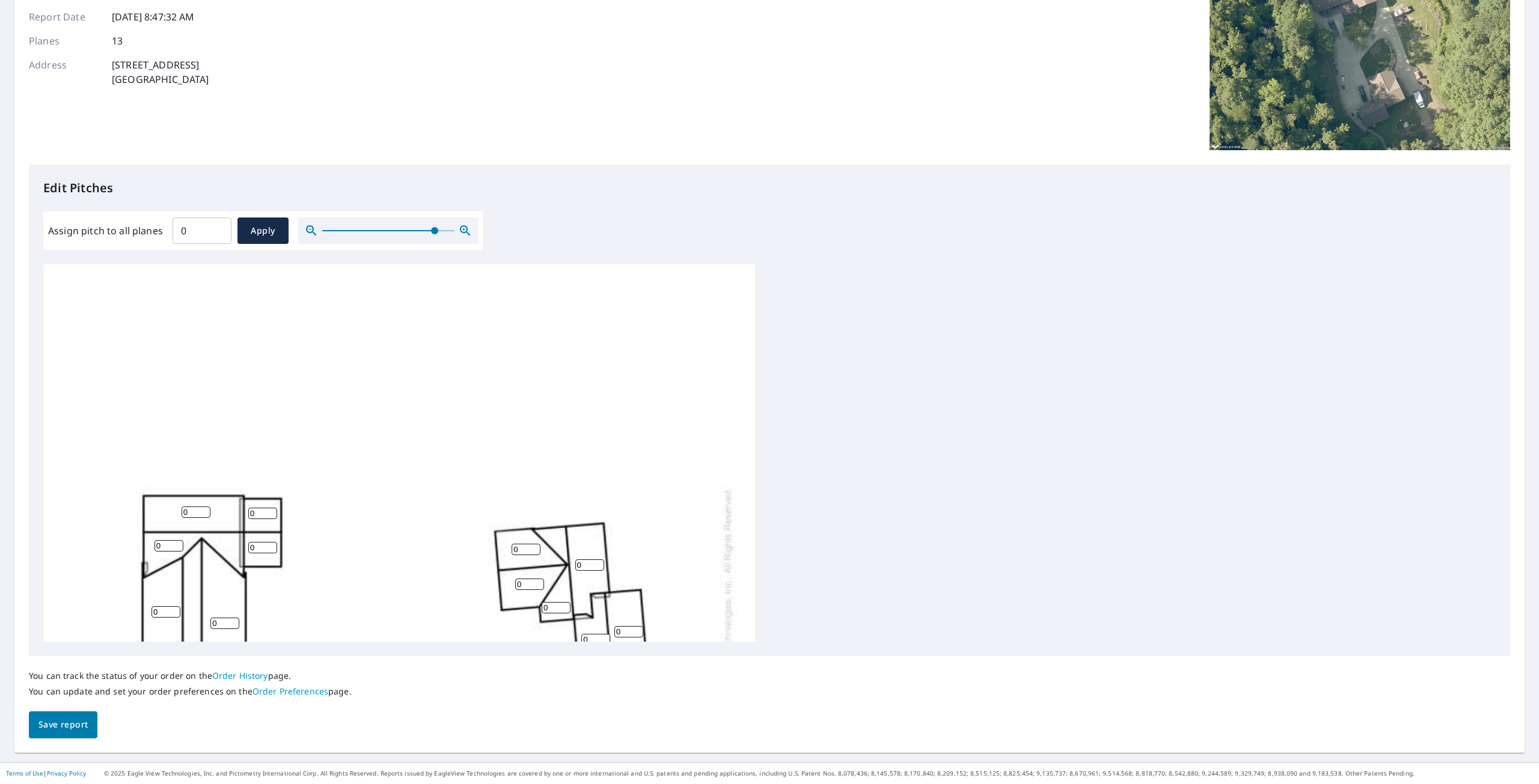
click at [307, 229] on icon "button" at bounding box center [311, 231] width 14 height 14
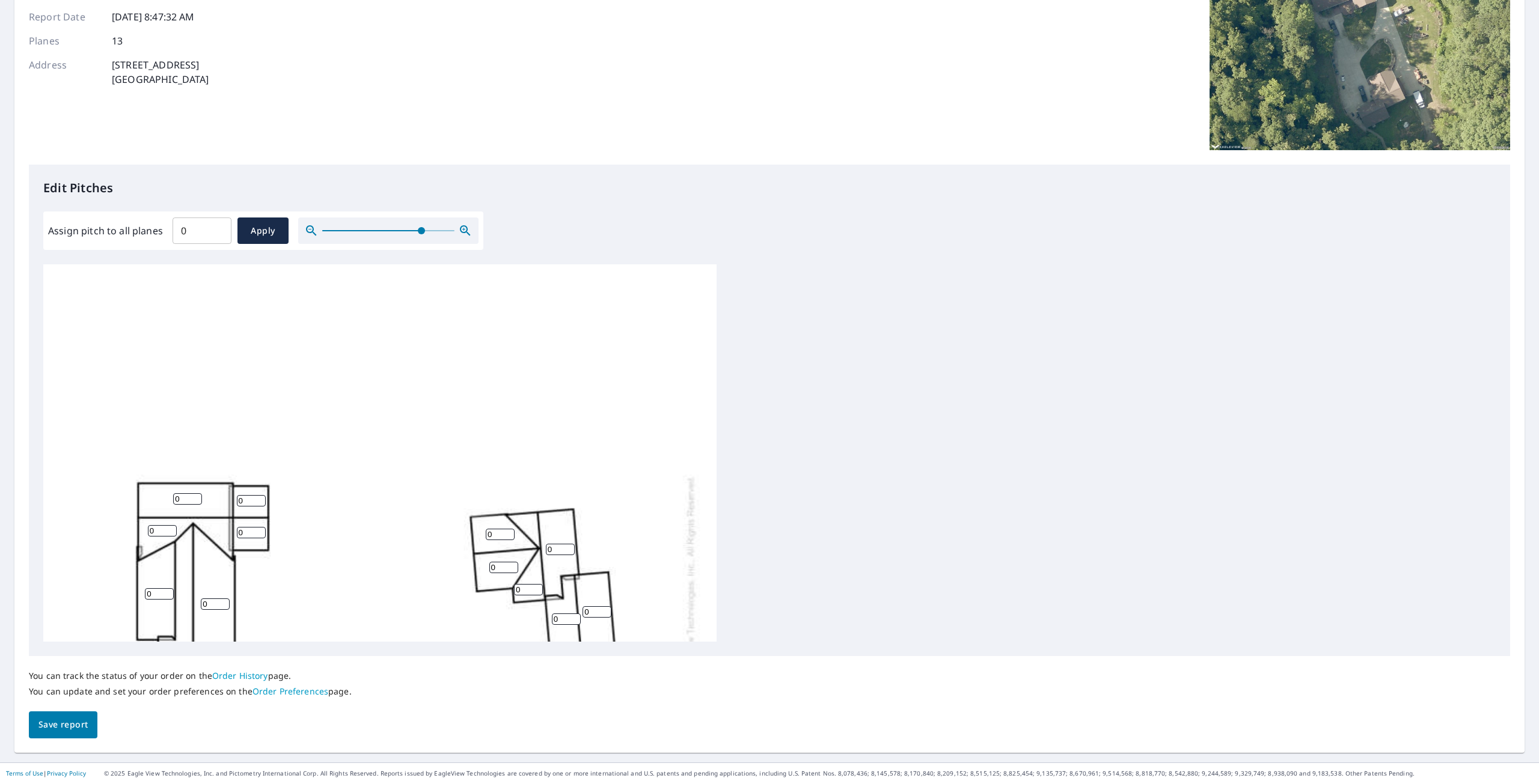
click at [307, 229] on icon "button" at bounding box center [311, 231] width 14 height 14
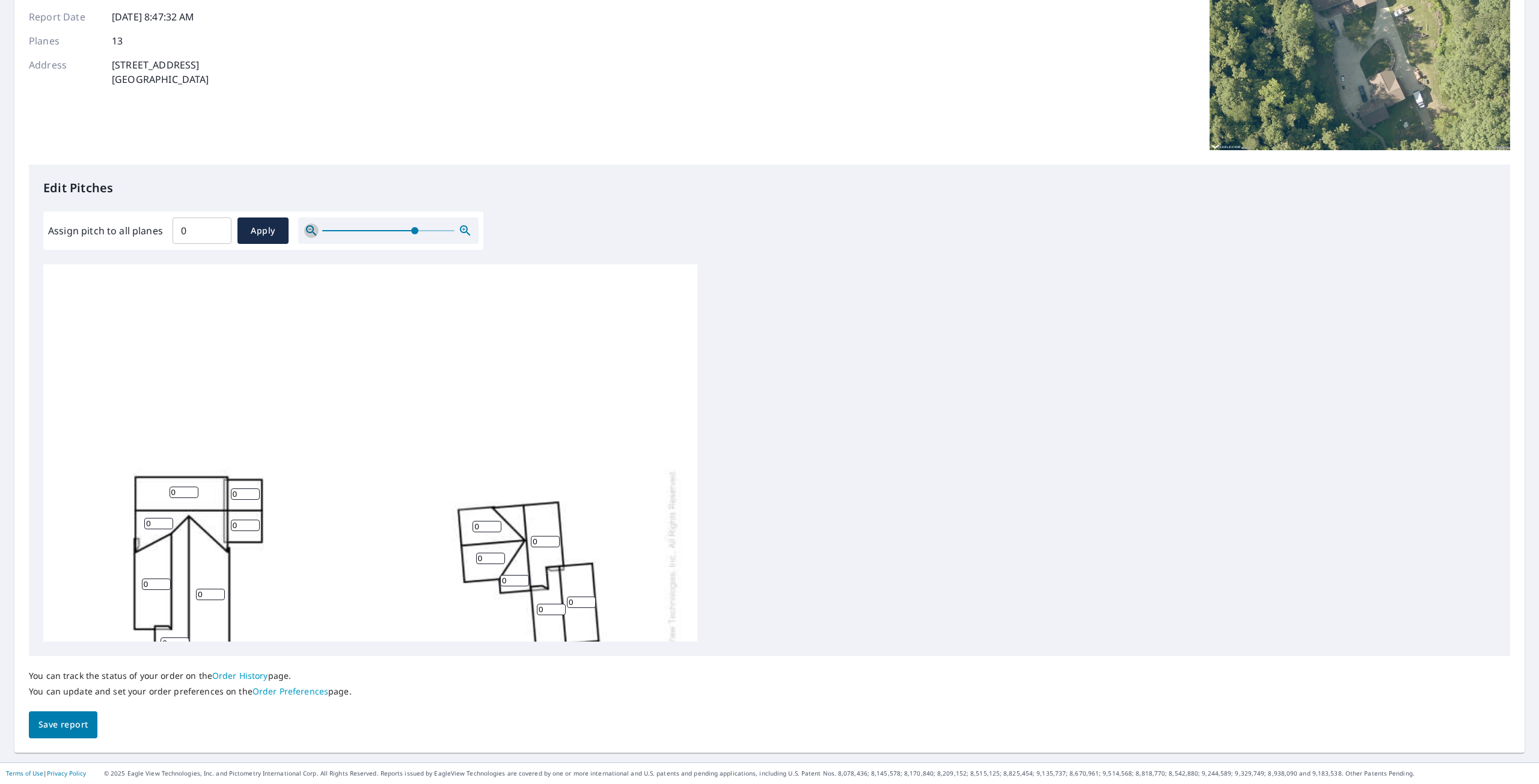
click at [307, 229] on icon "button" at bounding box center [311, 231] width 14 height 14
click at [308, 229] on icon "button" at bounding box center [311, 230] width 11 height 11
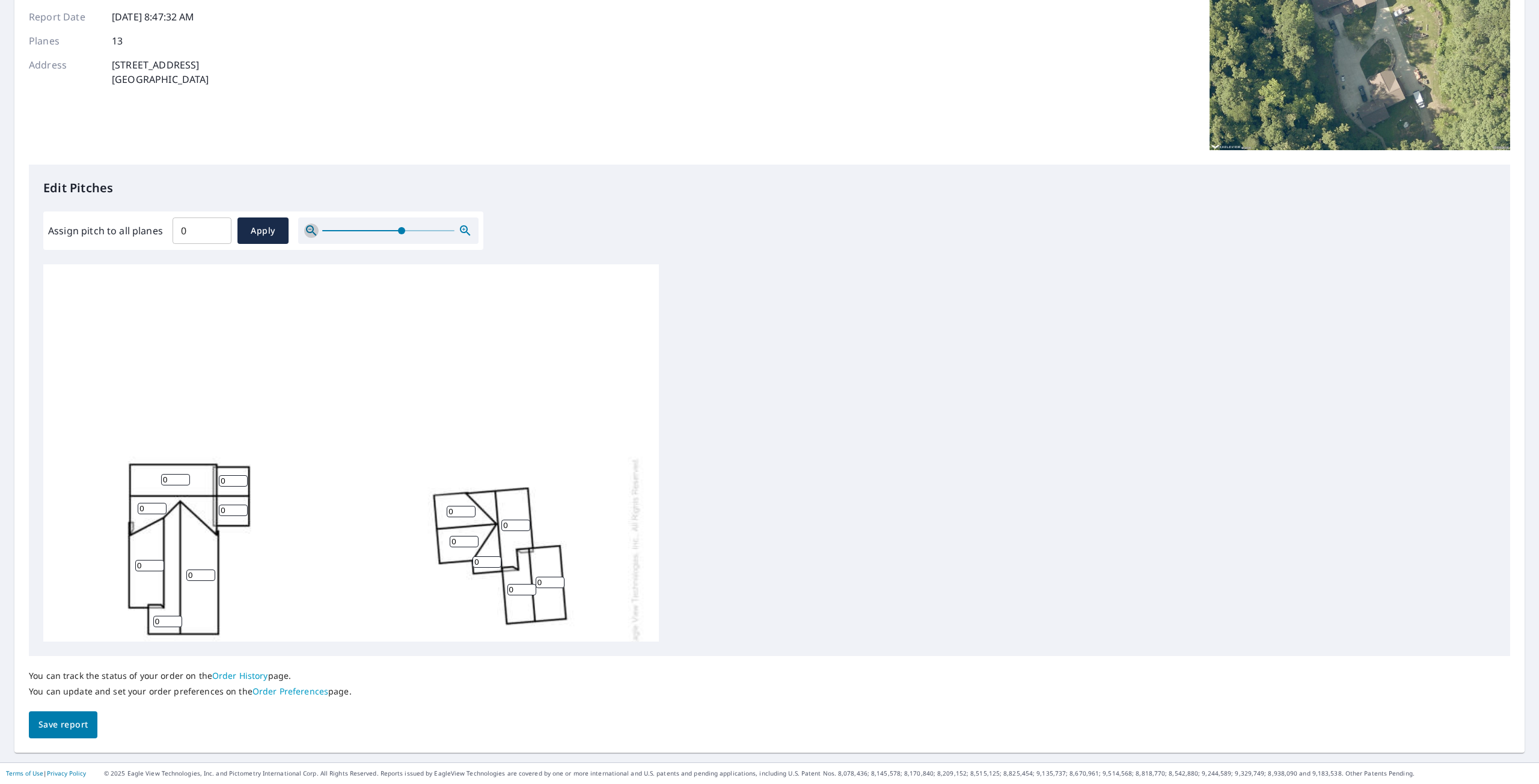
click at [308, 229] on icon "button" at bounding box center [311, 230] width 11 height 11
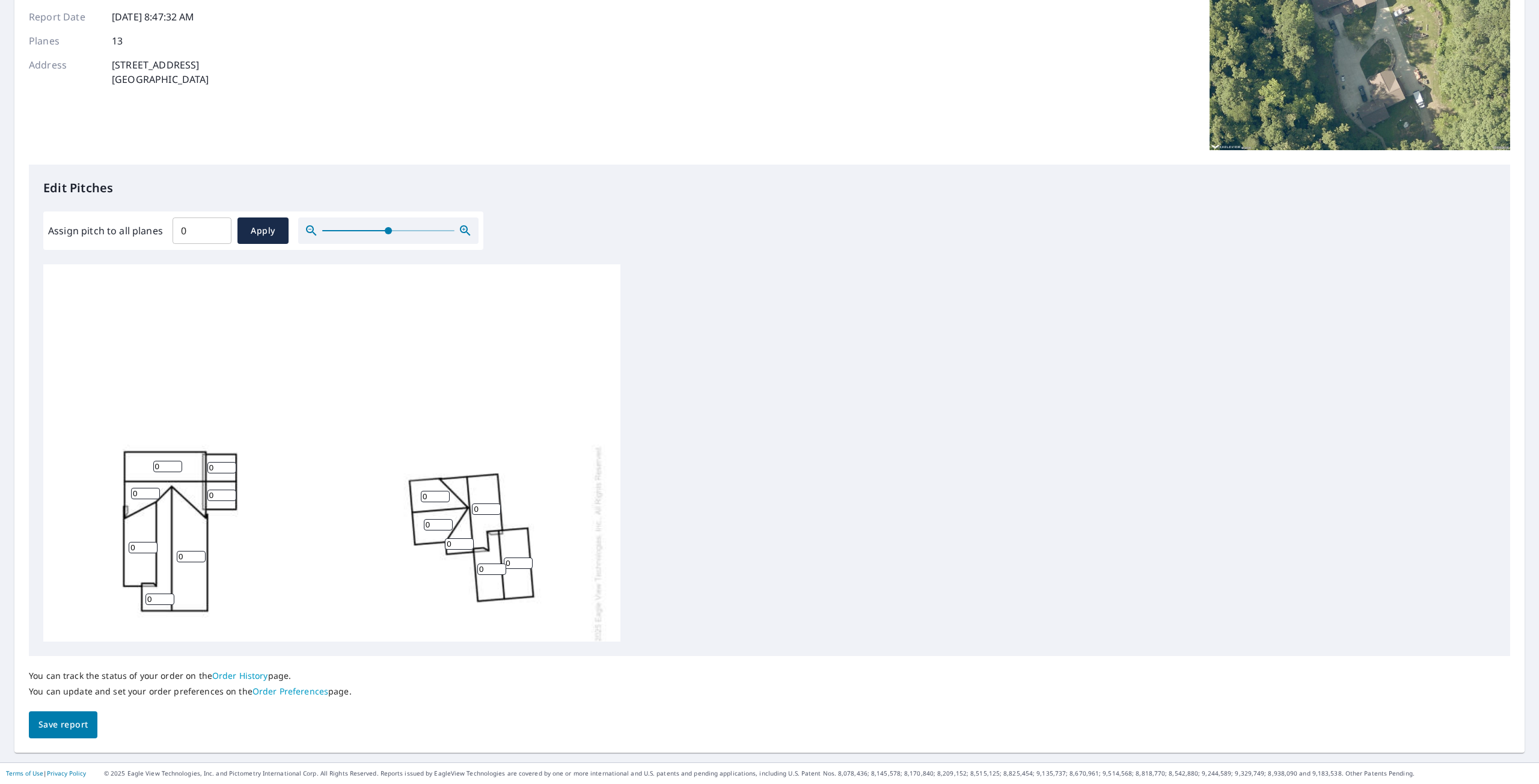
click at [309, 229] on icon "button" at bounding box center [311, 230] width 11 height 11
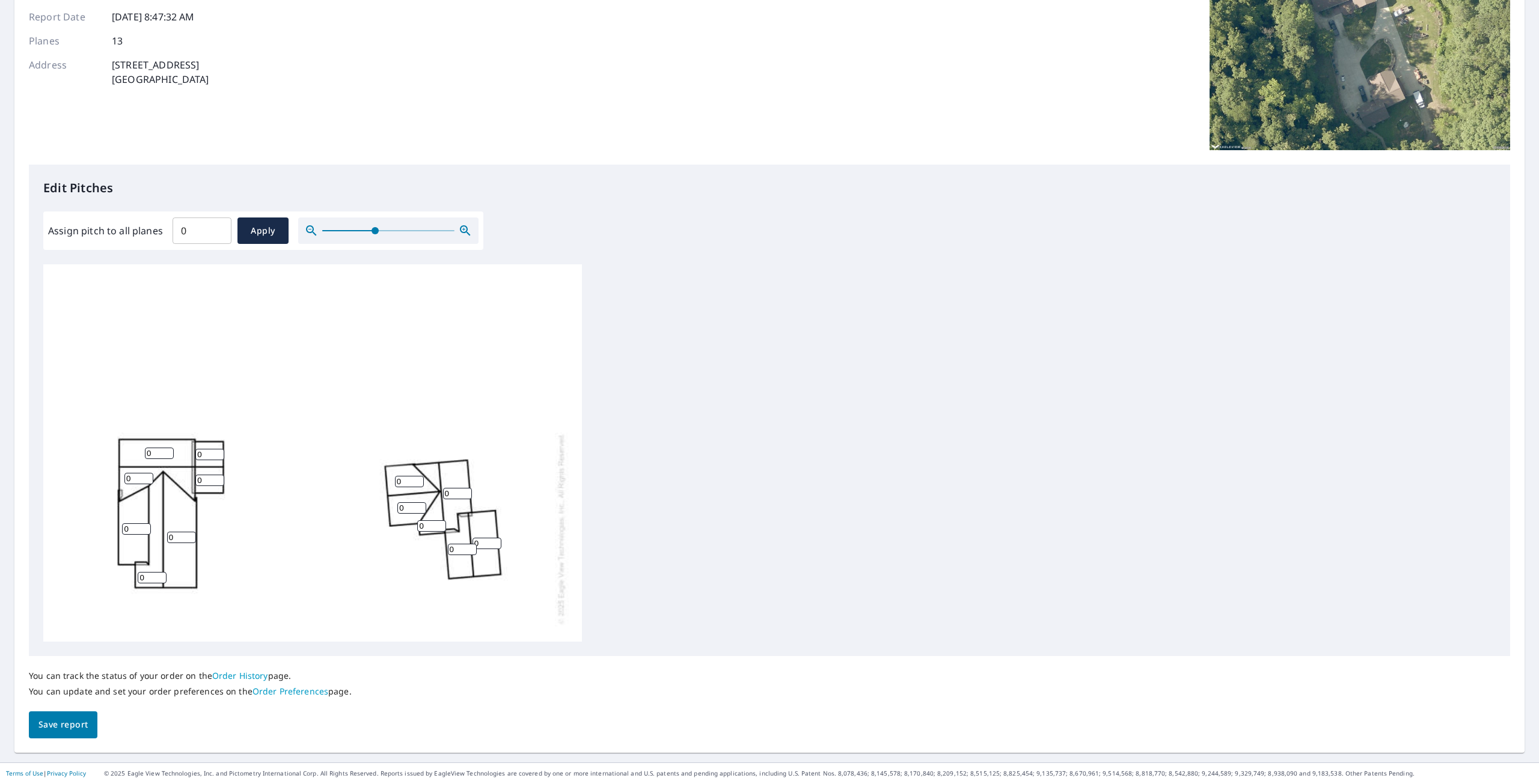
click at [309, 229] on icon "button" at bounding box center [311, 230] width 11 height 11
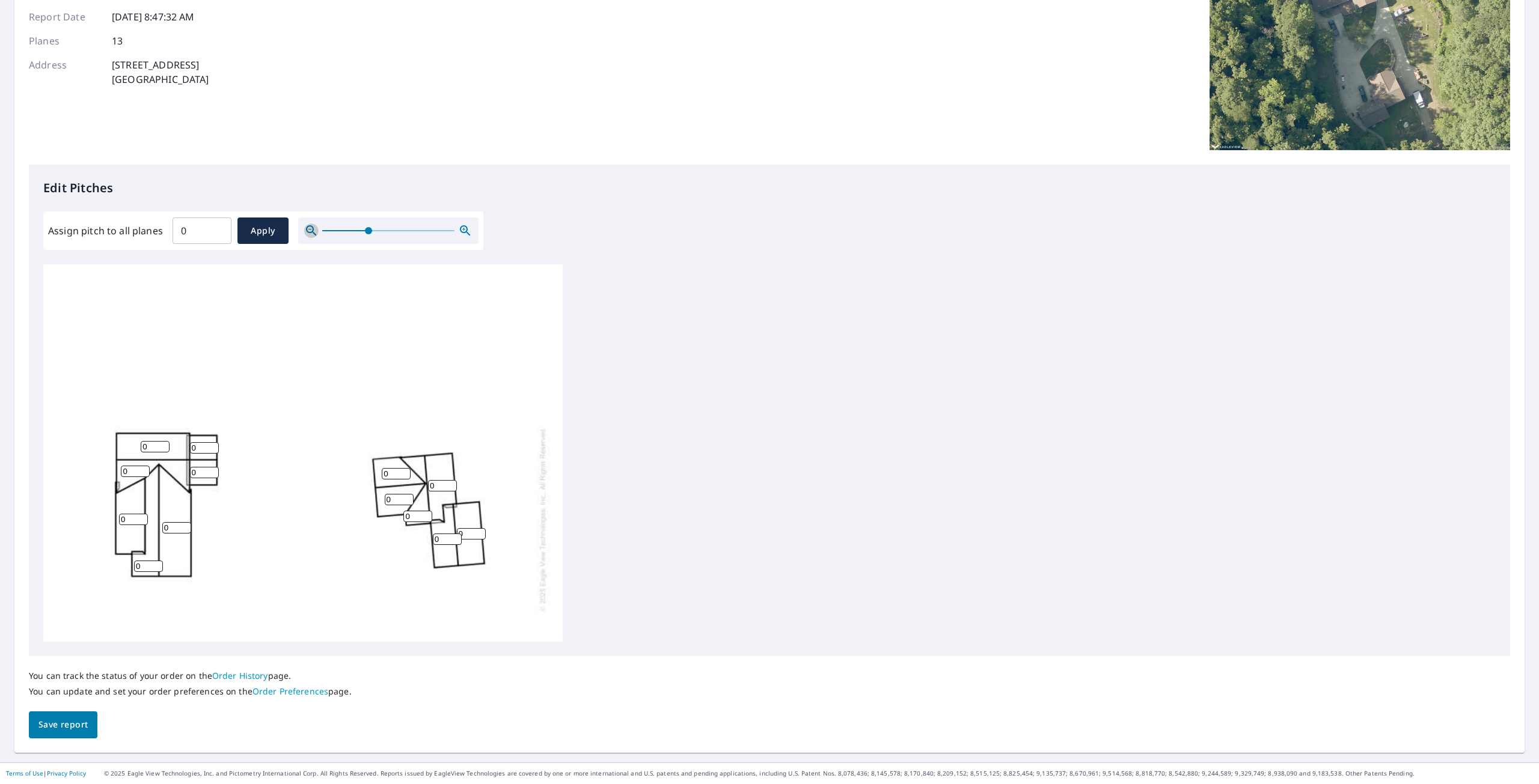
click at [309, 229] on icon "button" at bounding box center [311, 230] width 11 height 11
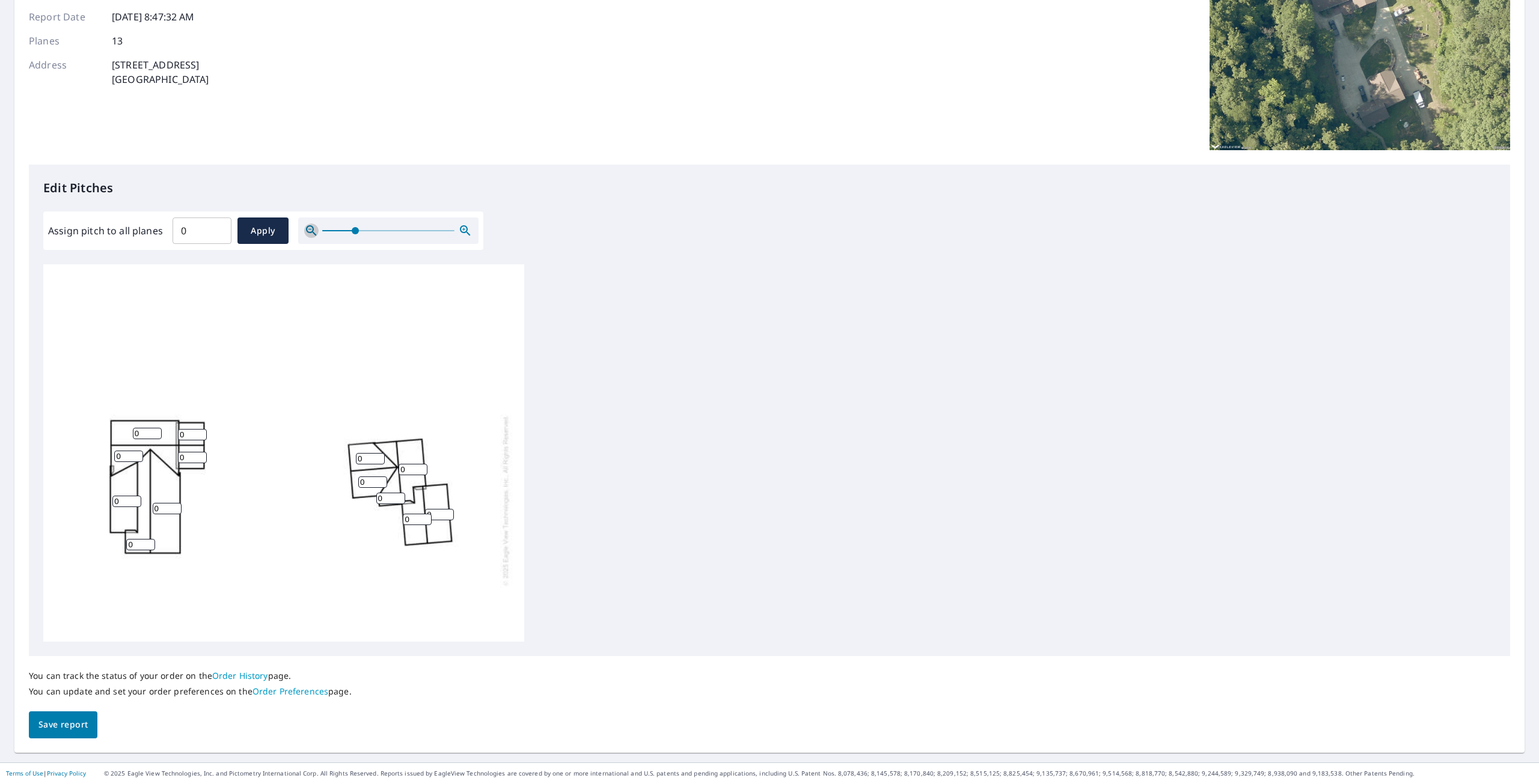
click at [309, 229] on icon "button" at bounding box center [311, 230] width 11 height 11
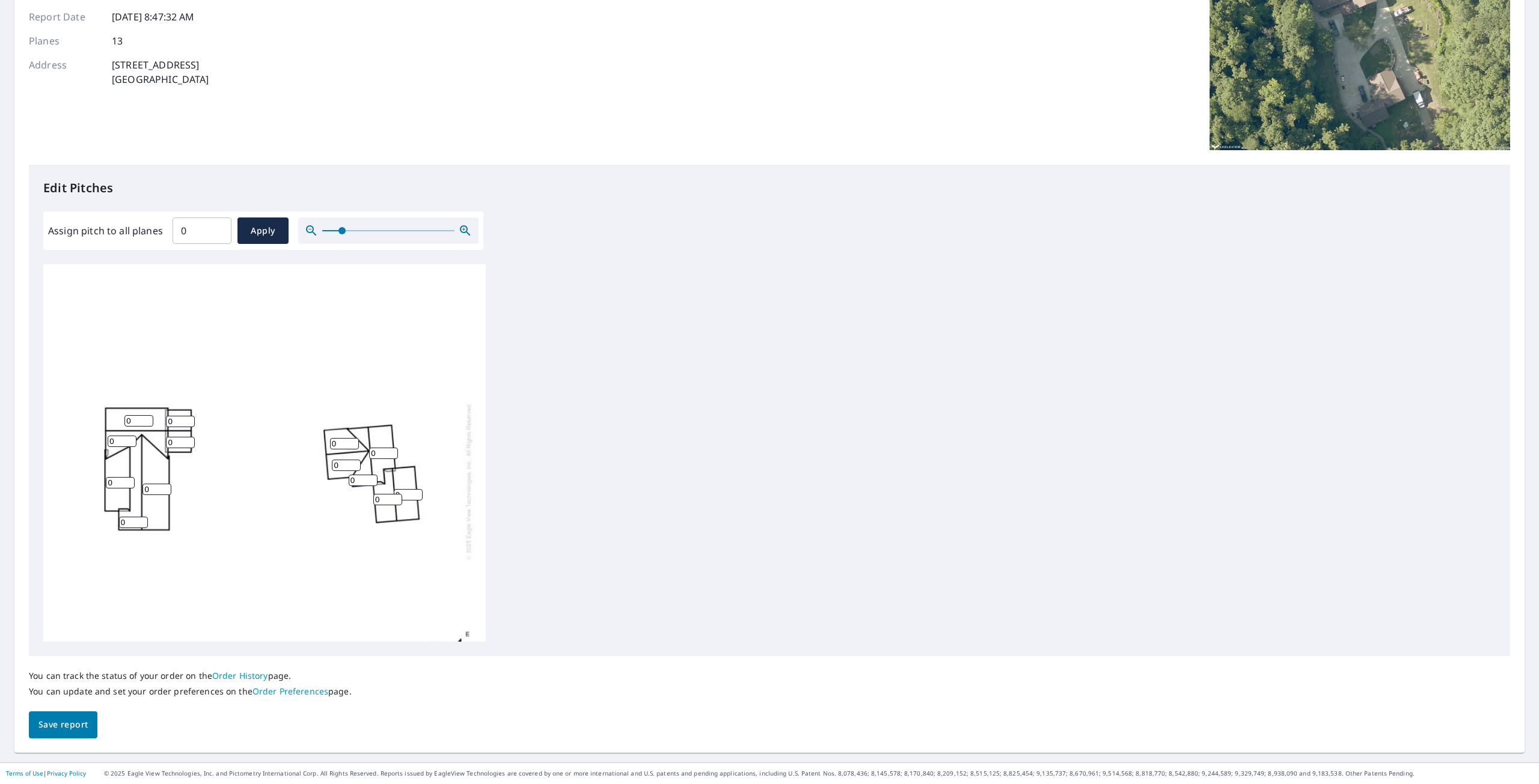
click at [309, 229] on icon "button" at bounding box center [311, 230] width 11 height 11
click at [309, 231] on icon "button" at bounding box center [311, 231] width 14 height 14
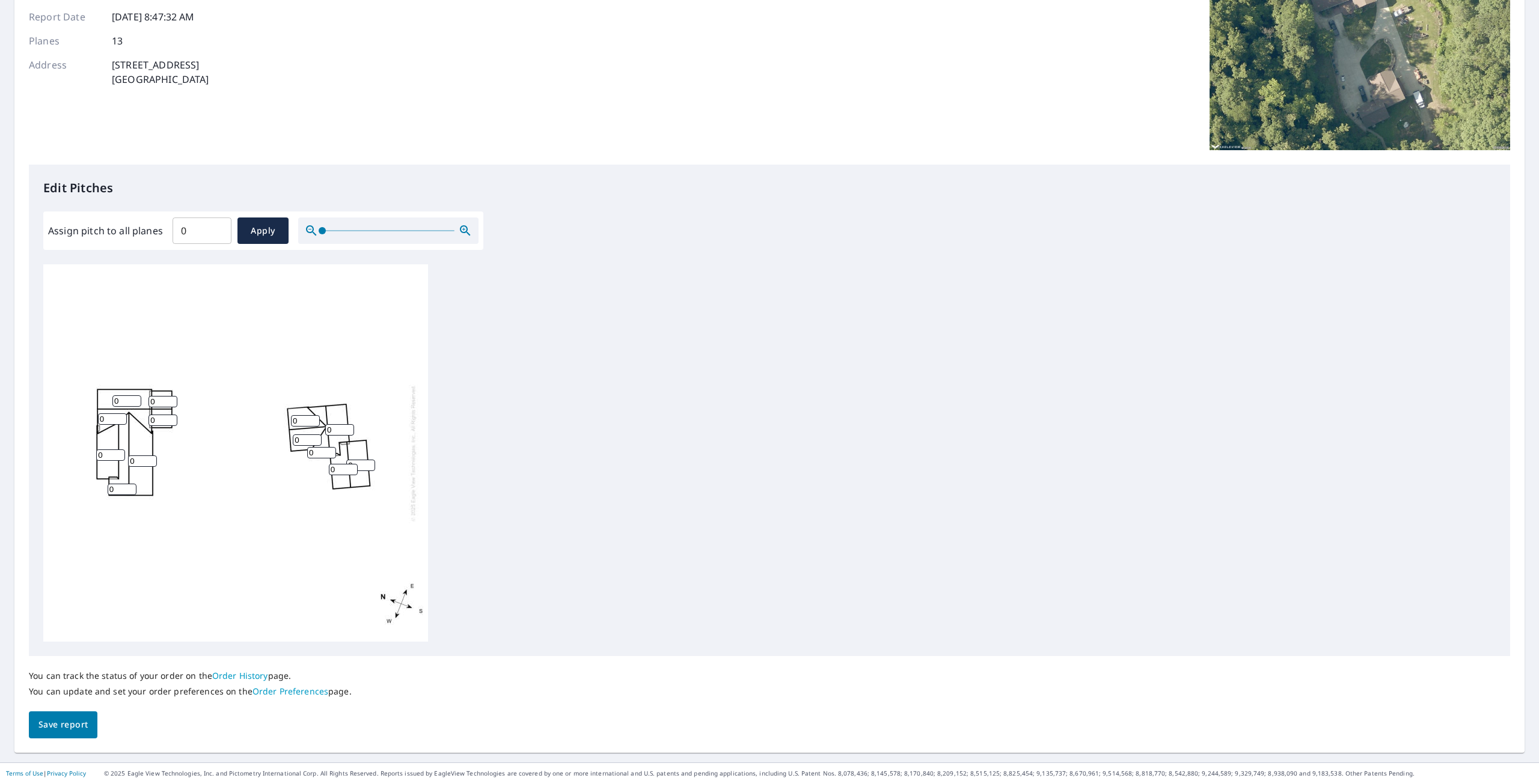
click at [319, 231] on span at bounding box center [322, 231] width 7 height 7
